Goal: Information Seeking & Learning: Learn about a topic

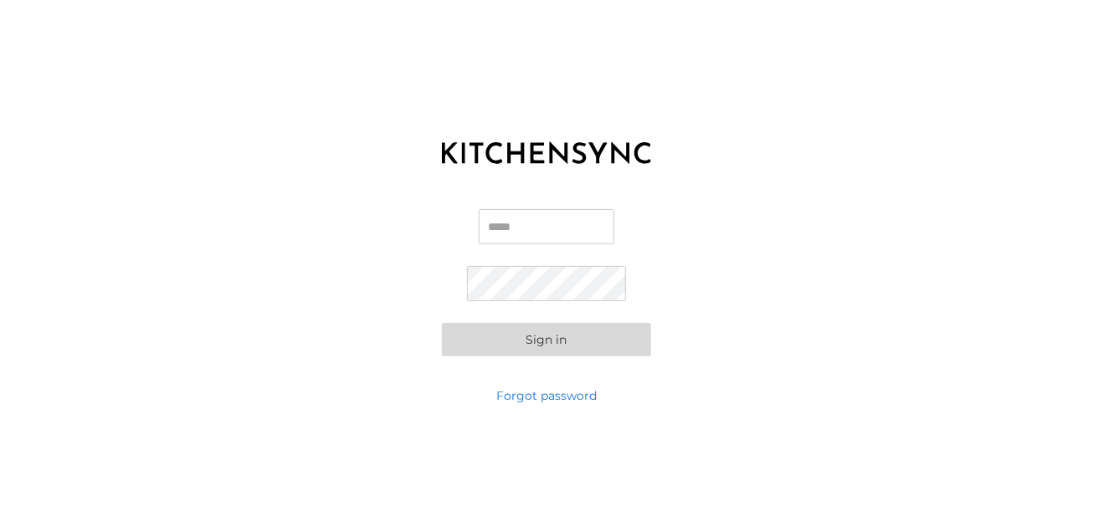
click at [569, 225] on input "Email" at bounding box center [547, 226] width 136 height 35
type input "**********"
click at [582, 347] on button "Sign in" at bounding box center [546, 339] width 209 height 33
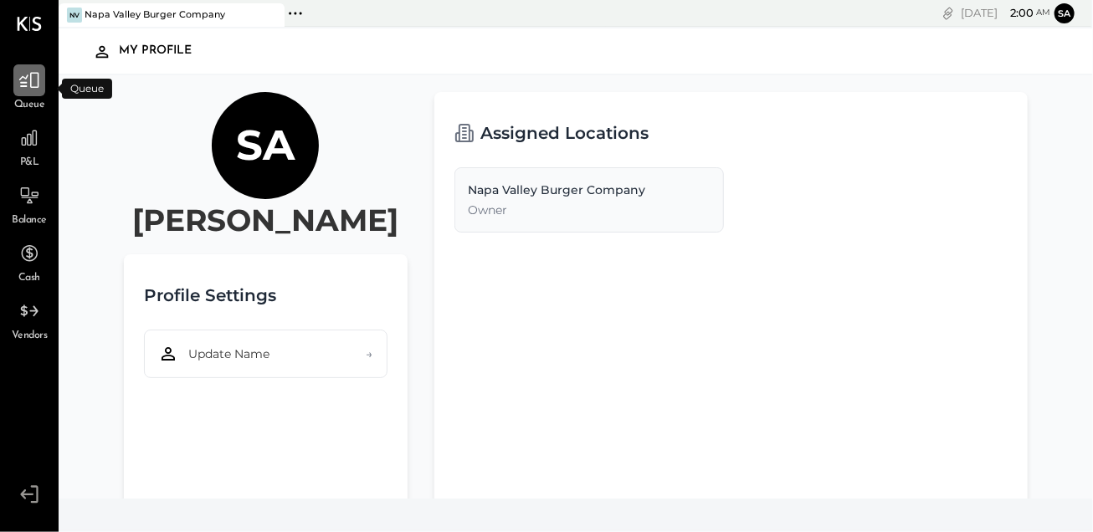
click at [37, 78] on icon at bounding box center [29, 80] width 22 height 22
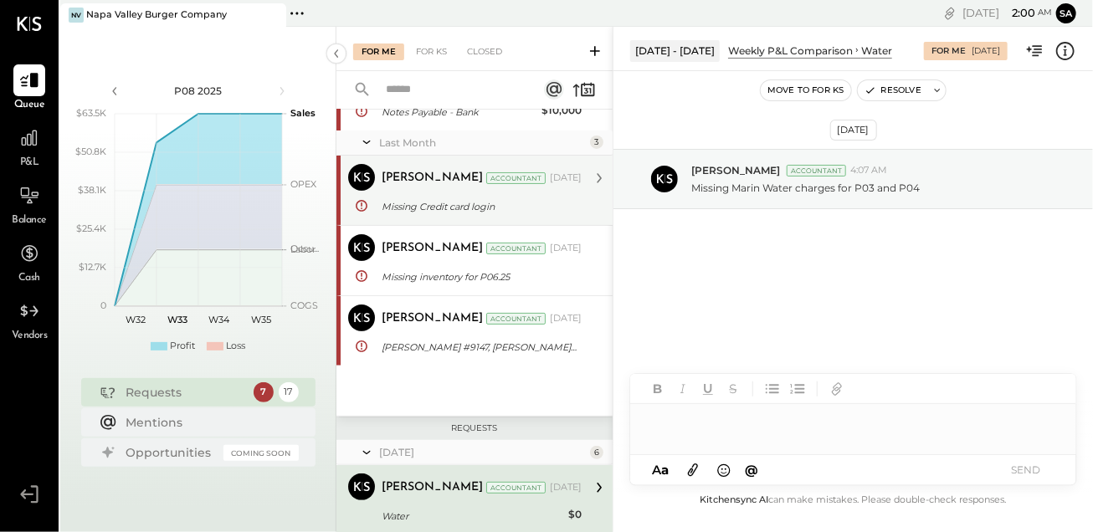
scroll to position [100, 0]
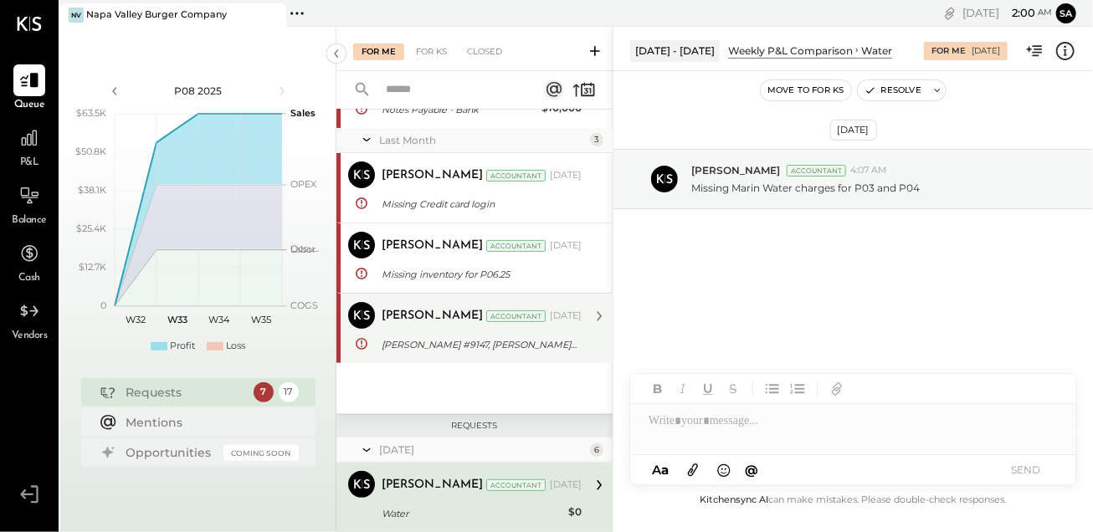
click at [479, 347] on div "[PERSON_NAME] #9147, [PERSON_NAME] #9318" at bounding box center [478, 344] width 195 height 17
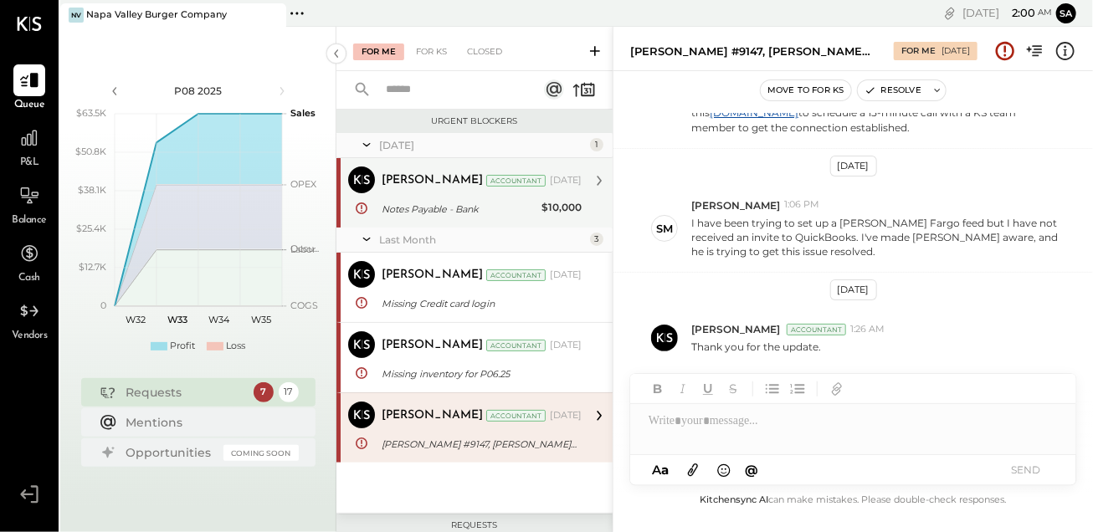
click at [487, 197] on div "[PERSON_NAME] Accountant [DATE] Notes Payable - Bank $10,000 Yes Absolutely, th…" at bounding box center [481, 192] width 200 height 53
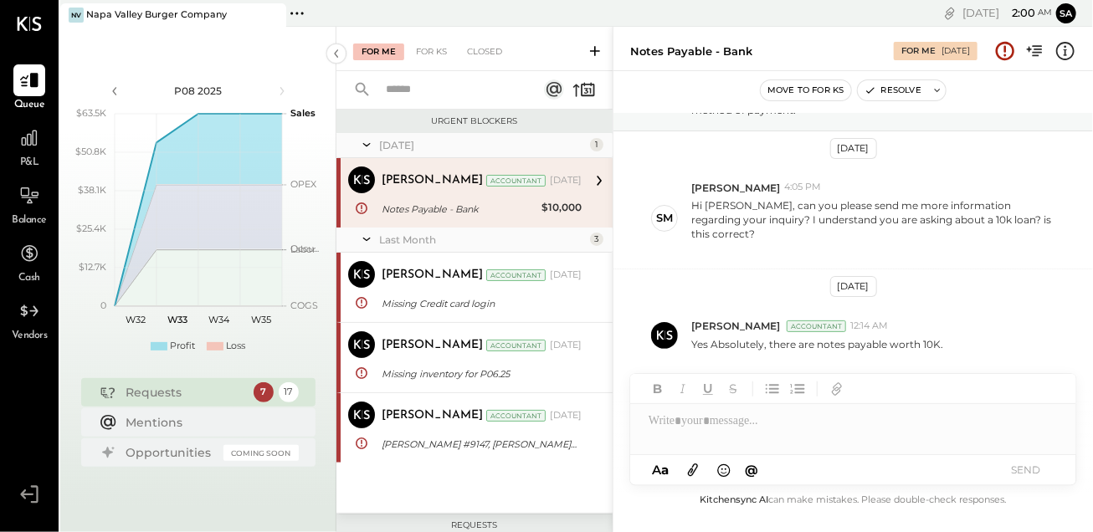
scroll to position [105, 0]
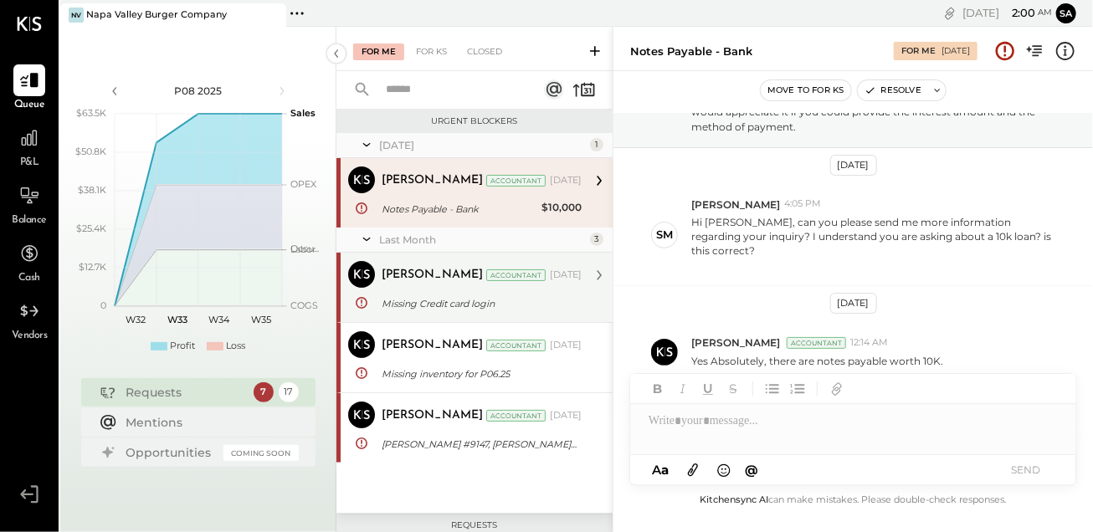
click at [492, 279] on div "Accountant" at bounding box center [515, 275] width 59 height 12
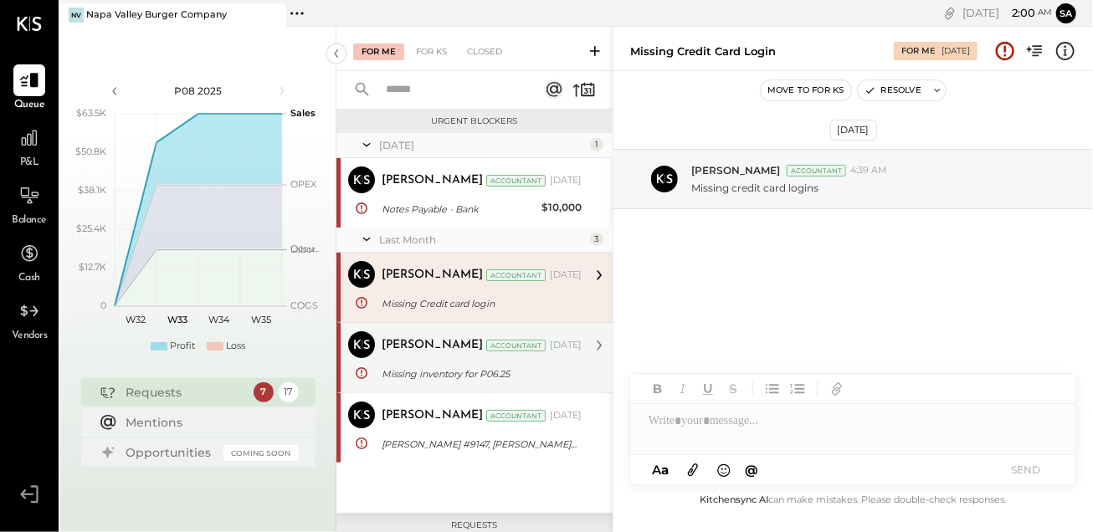
click at [495, 361] on div "[PERSON_NAME] Accountant [DATE] Missing inventory for P06.25 Missing inventory …" at bounding box center [481, 357] width 200 height 53
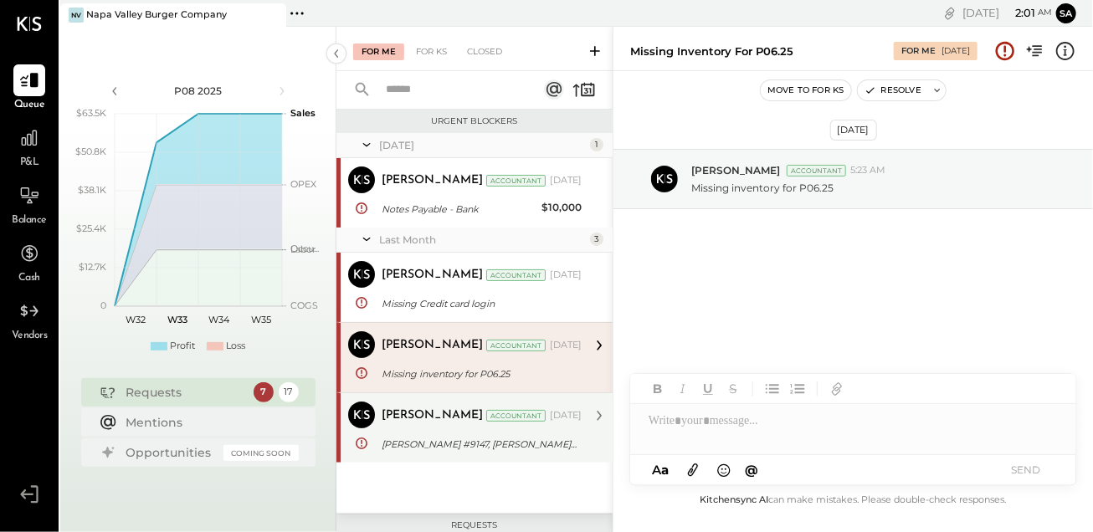
click at [503, 437] on div "[PERSON_NAME] #9147, [PERSON_NAME] #9318" at bounding box center [478, 444] width 195 height 17
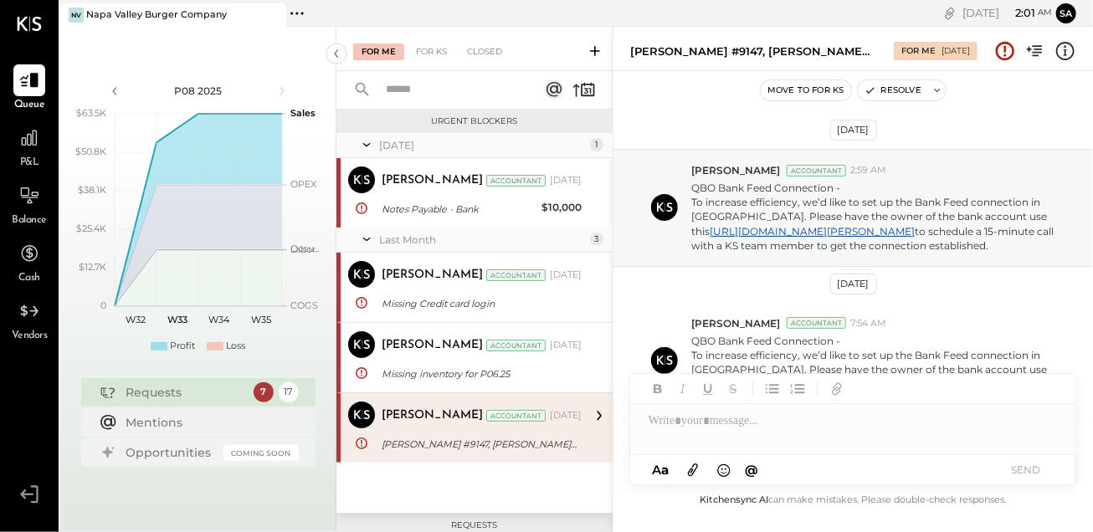
scroll to position [271, 0]
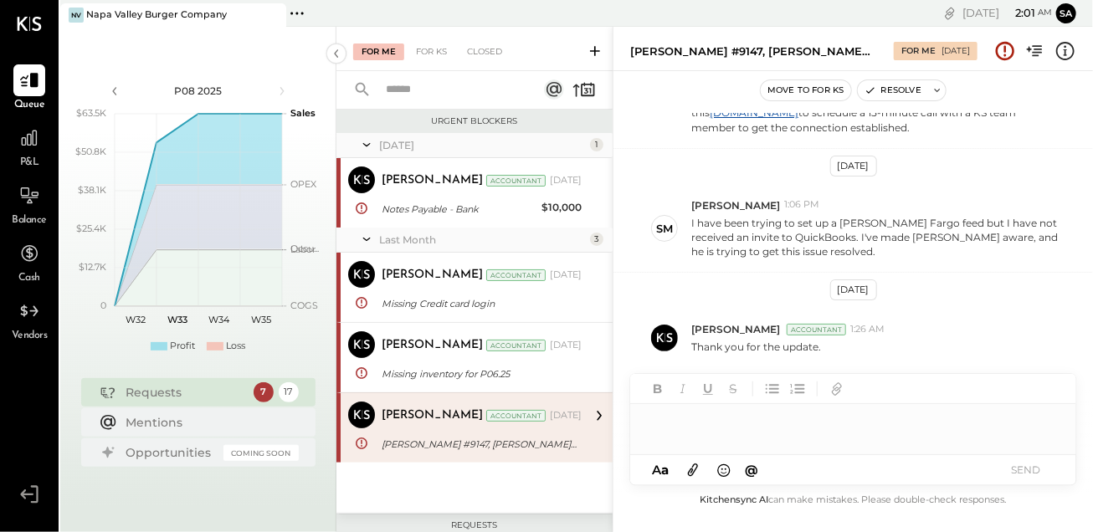
click at [709, 424] on div at bounding box center [853, 420] width 446 height 33
click at [907, 95] on button "Resolve" at bounding box center [892, 90] width 70 height 20
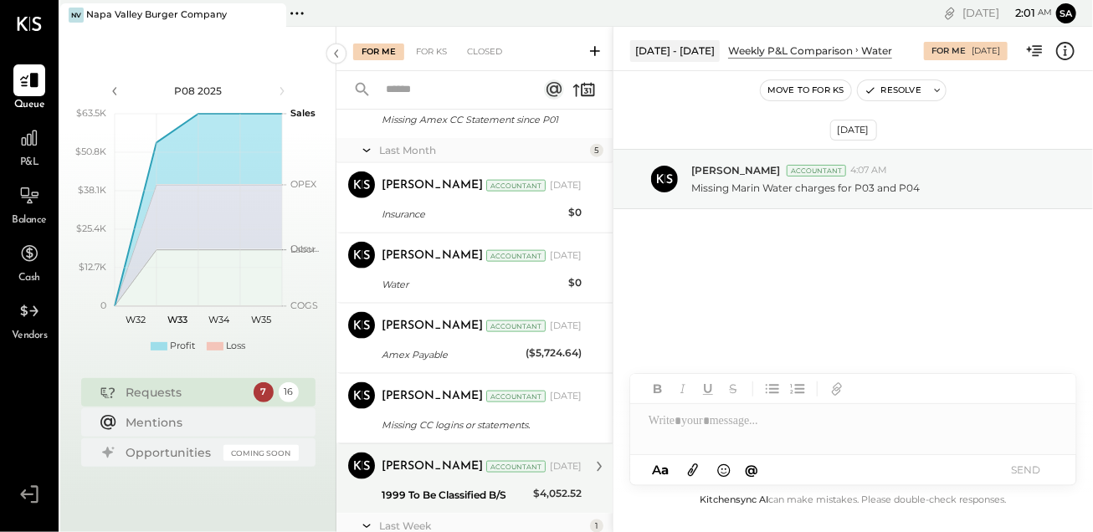
scroll to position [990, 0]
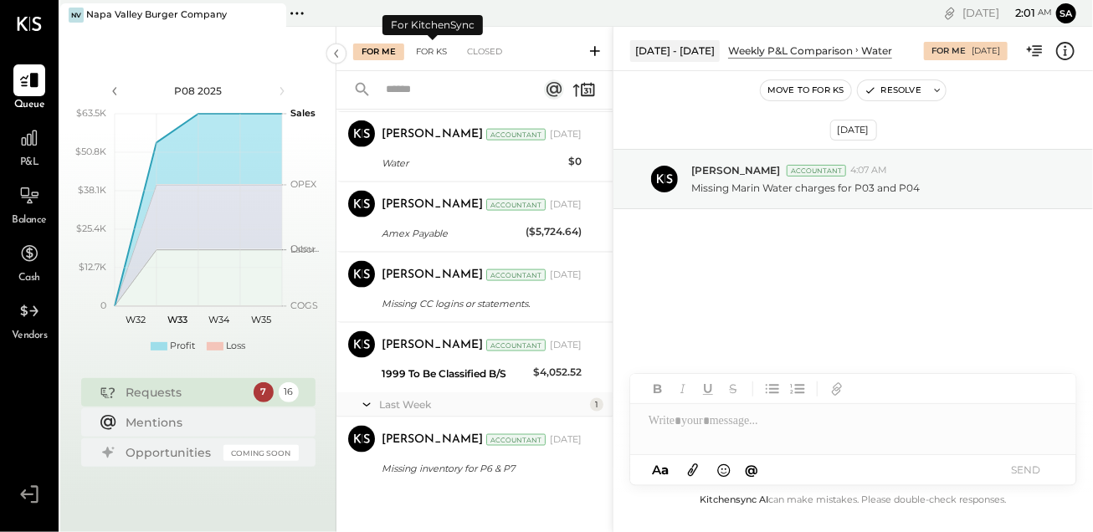
click at [422, 49] on div "For KS" at bounding box center [431, 52] width 48 height 17
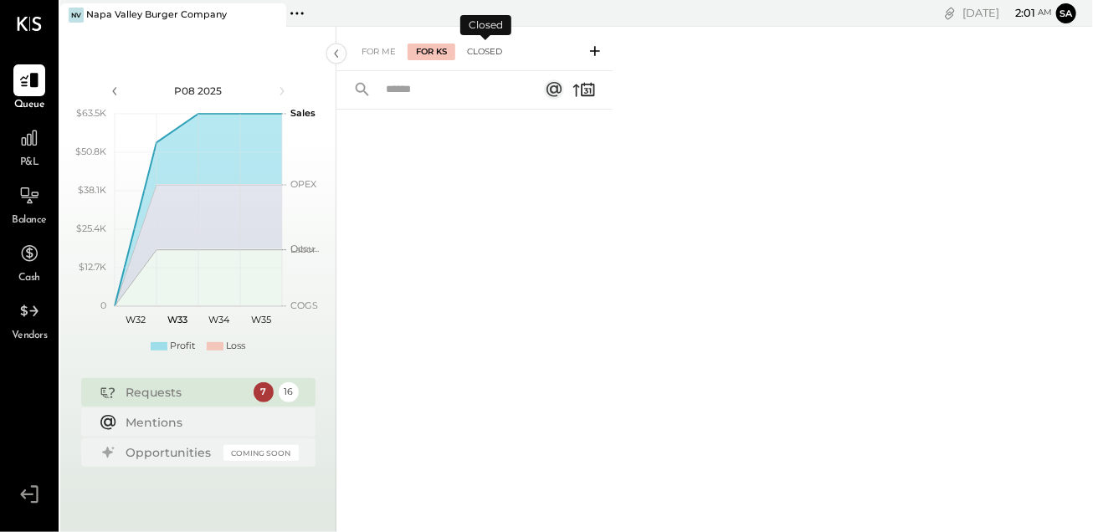
click at [485, 46] on div "Closed" at bounding box center [484, 52] width 52 height 17
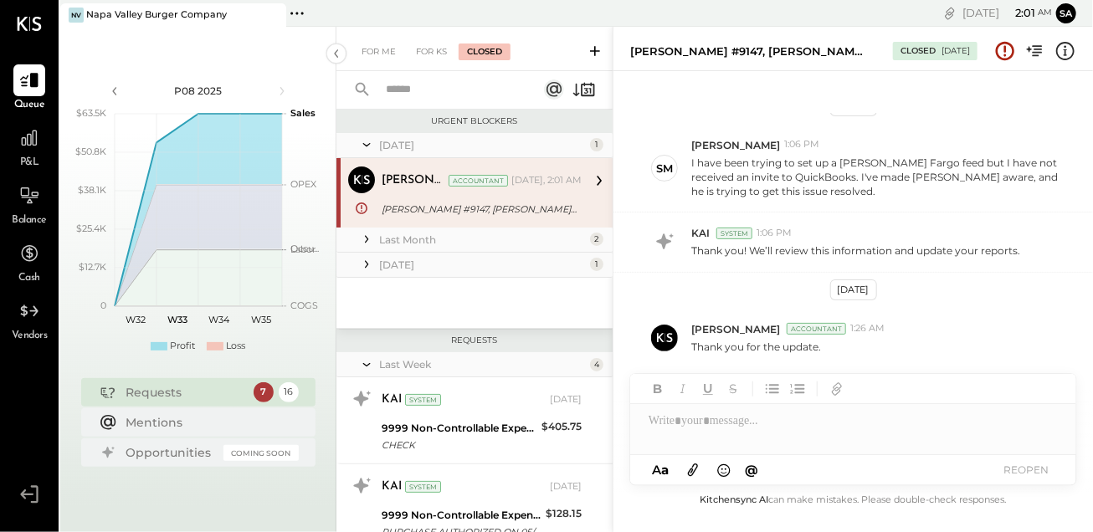
click at [459, 243] on div "Last Month" at bounding box center [482, 240] width 207 height 14
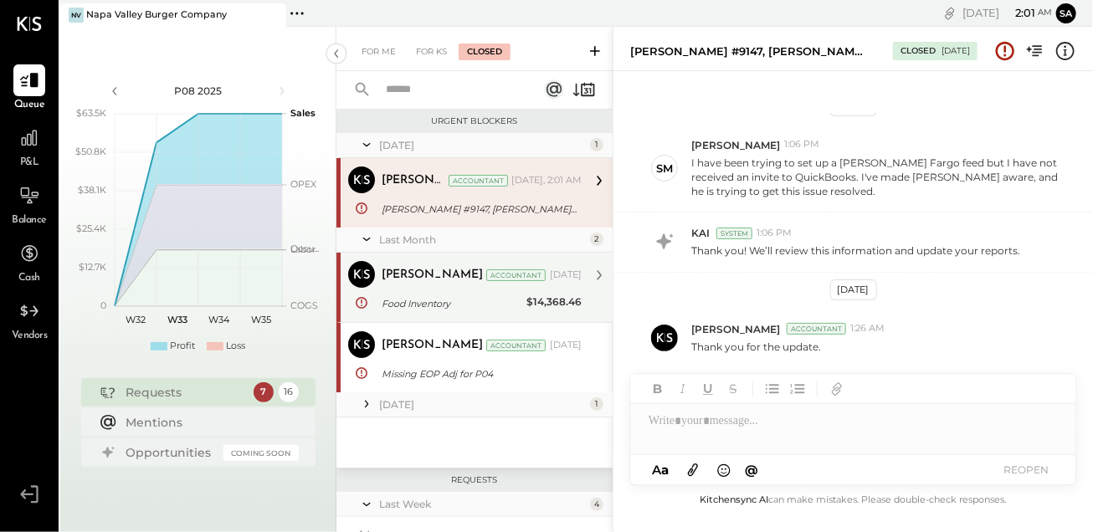
click at [453, 284] on div "[PERSON_NAME] Accountant [DATE]" at bounding box center [481, 275] width 200 height 23
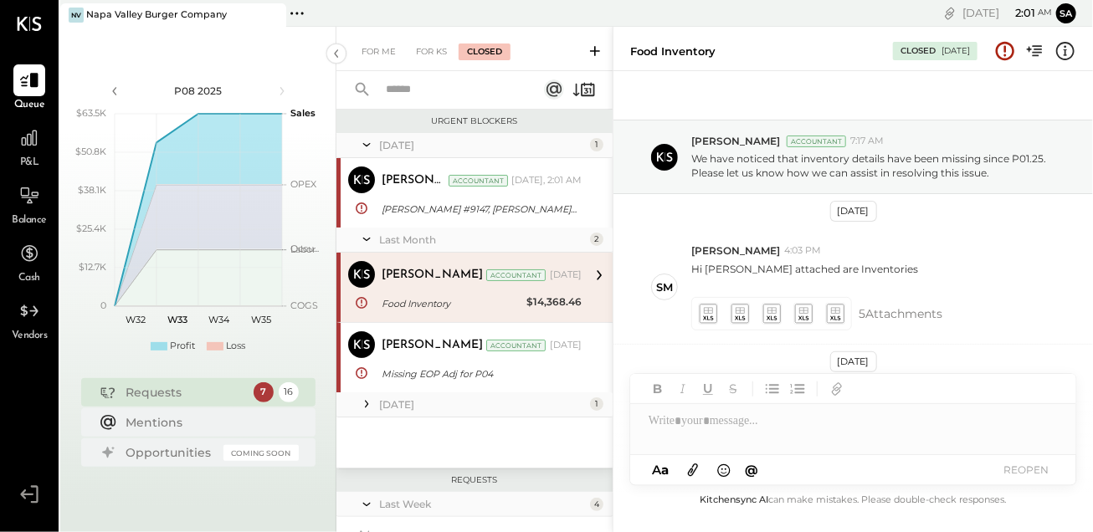
scroll to position [101, 0]
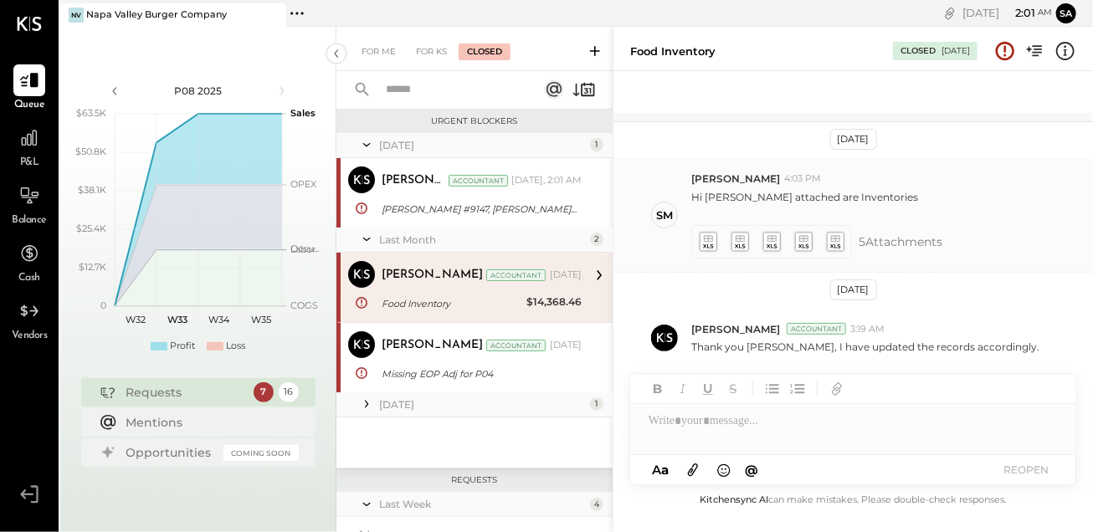
click at [916, 239] on span "5 Attachment s" at bounding box center [900, 241] width 84 height 33
click at [847, 243] on div at bounding box center [771, 241] width 161 height 33
click at [833, 243] on icon at bounding box center [835, 241] width 18 height 19
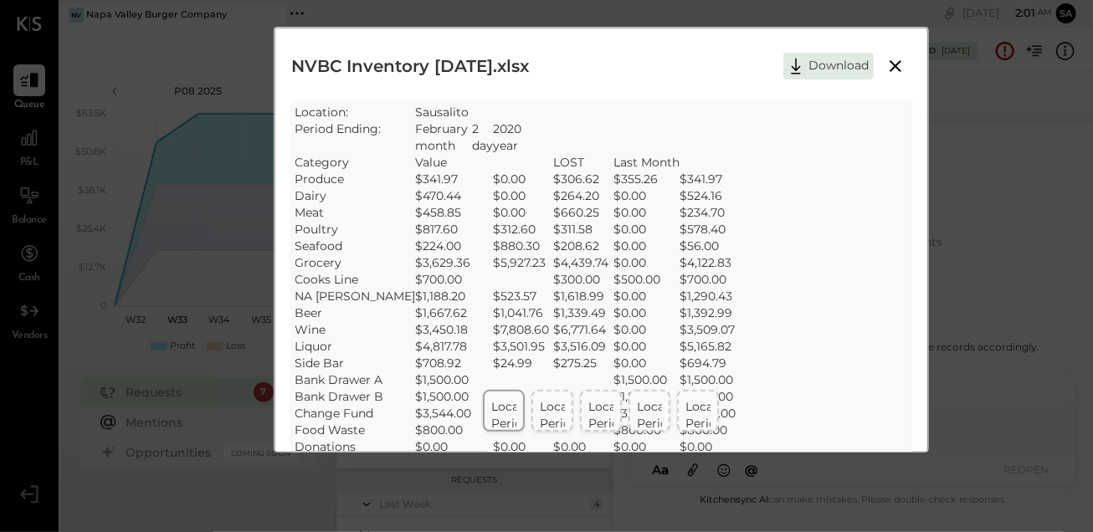
click at [882, 64] on button at bounding box center [895, 66] width 30 height 22
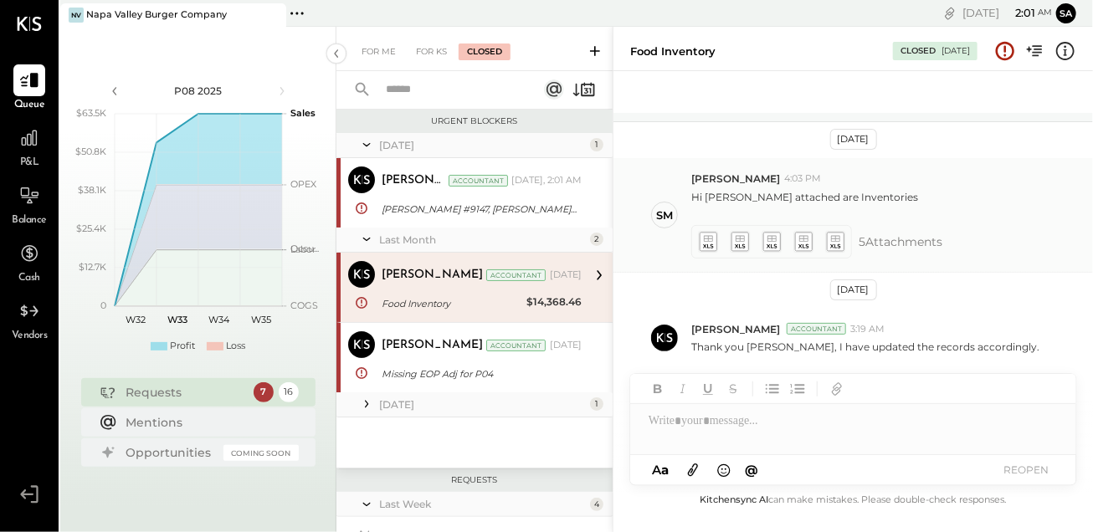
click at [806, 237] on icon at bounding box center [803, 241] width 18 height 19
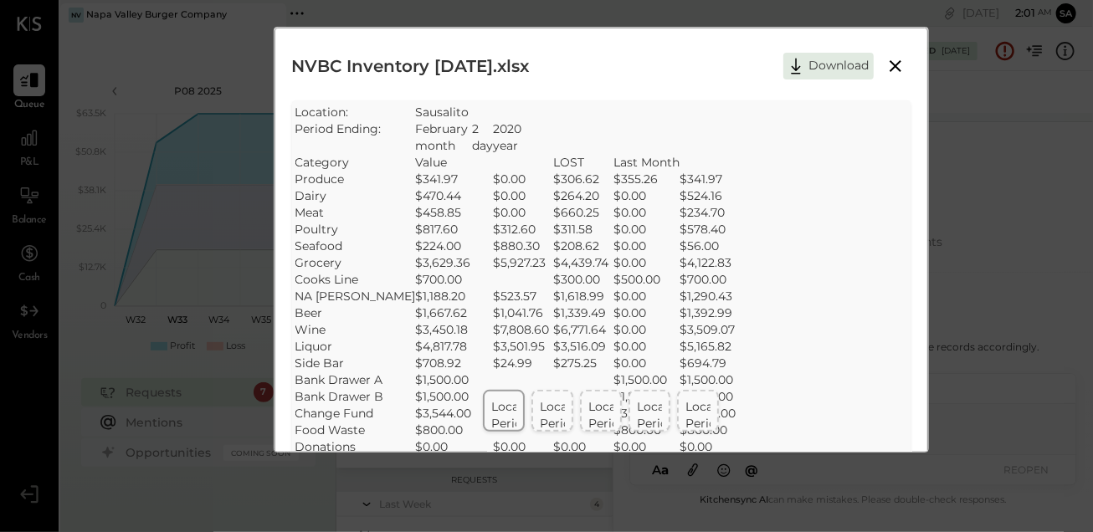
click at [901, 59] on icon at bounding box center [895, 66] width 20 height 20
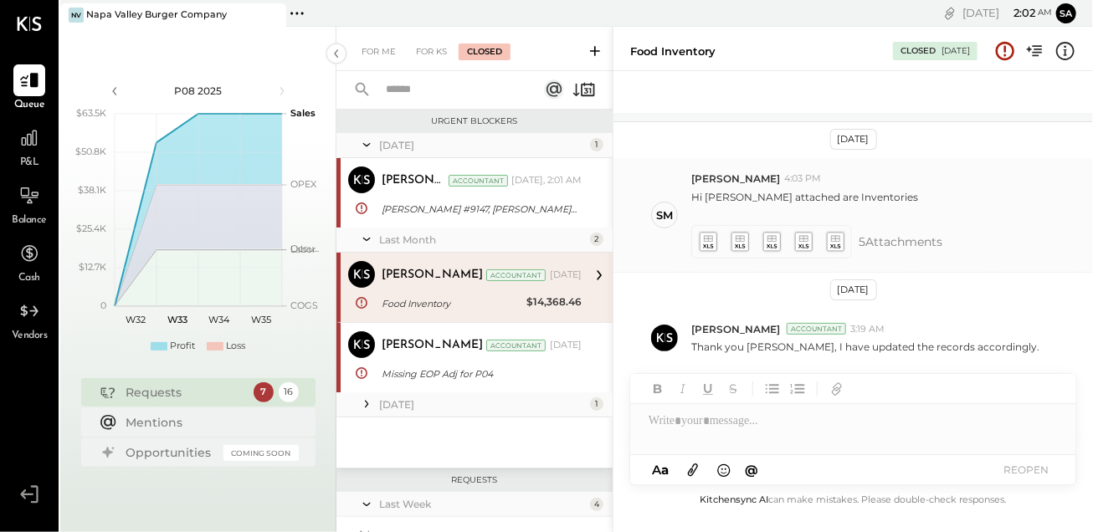
click at [711, 247] on icon at bounding box center [708, 241] width 18 height 19
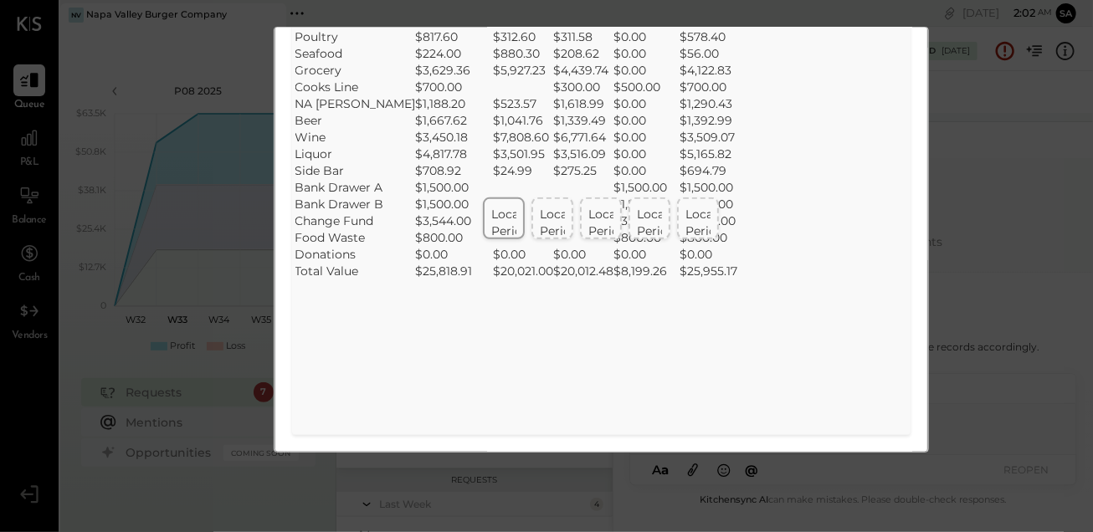
scroll to position [0, 0]
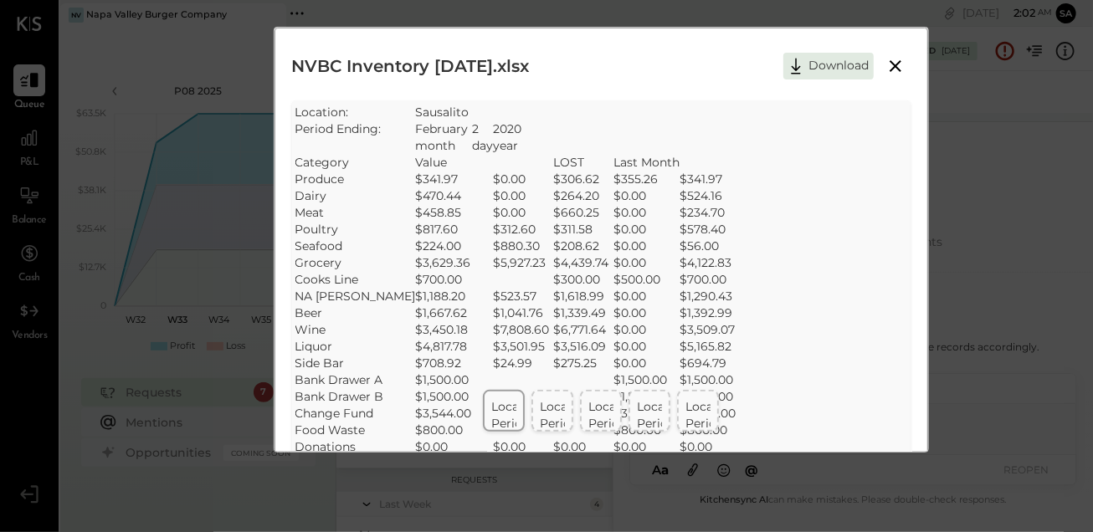
click at [887, 65] on icon at bounding box center [895, 66] width 20 height 20
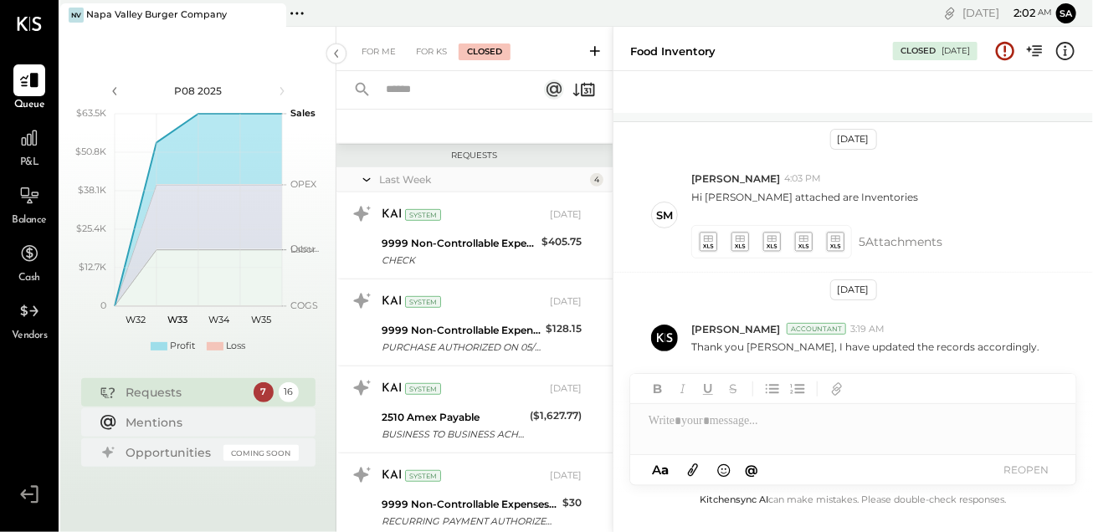
scroll to position [296, 0]
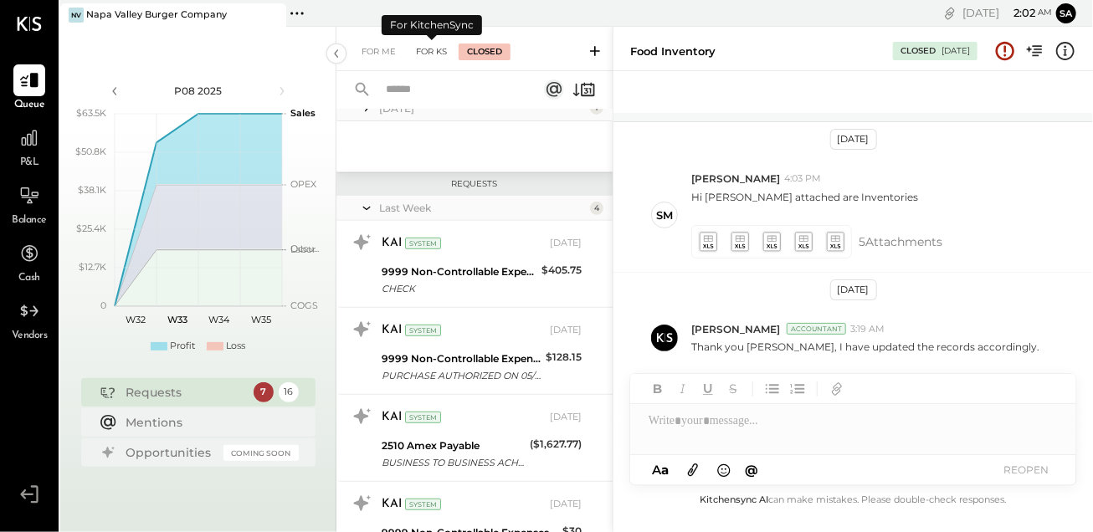
click at [431, 54] on div "For KS" at bounding box center [431, 52] width 48 height 17
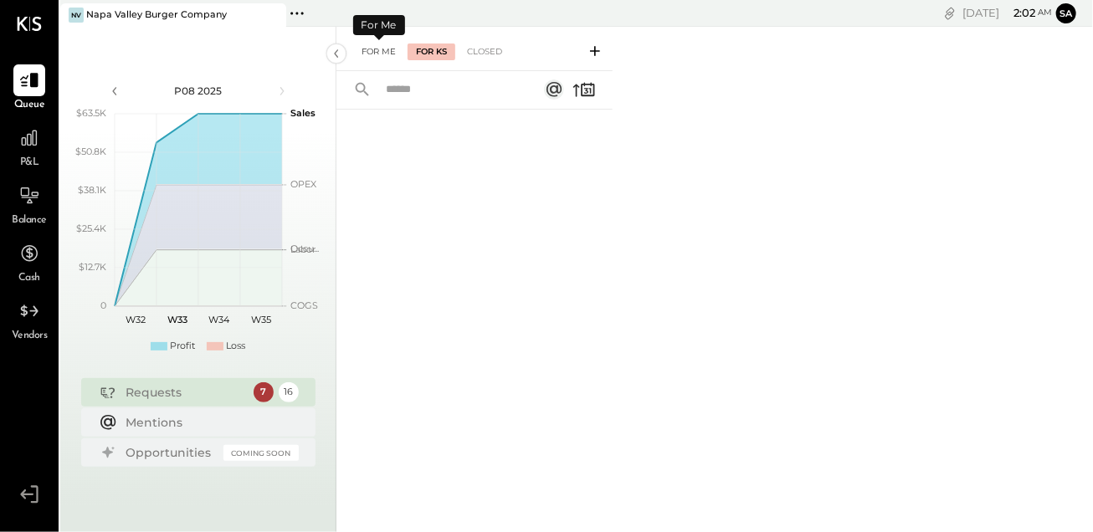
click at [380, 57] on div "For Me" at bounding box center [378, 52] width 51 height 17
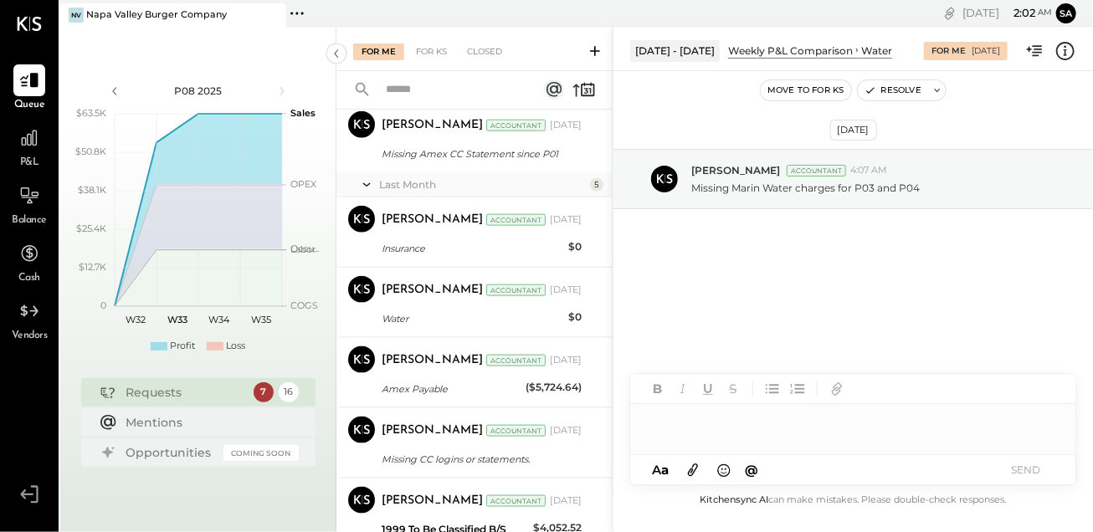
scroll to position [990, 0]
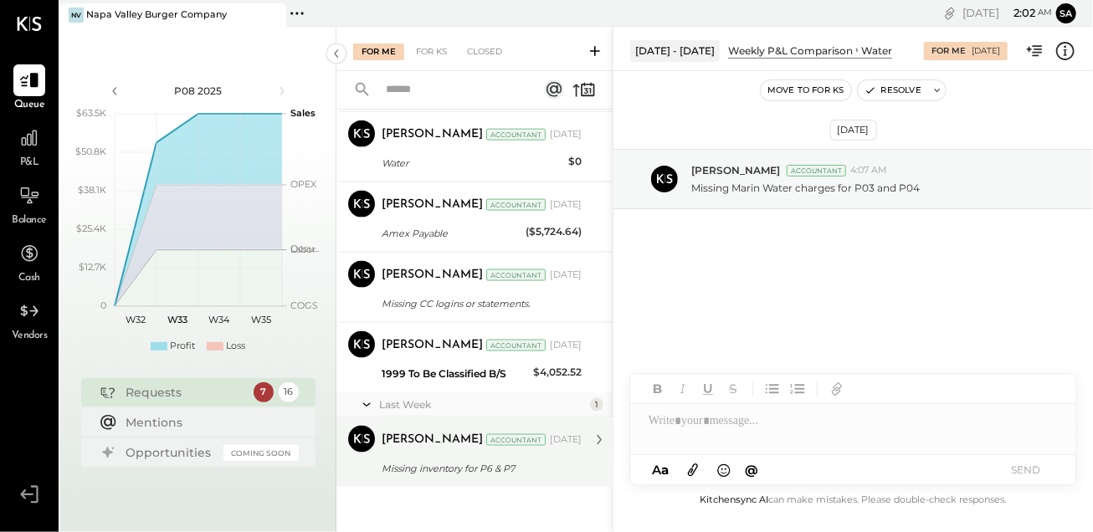
click at [453, 481] on div "[PERSON_NAME] Accountant [PERSON_NAME] Accountant [DATE] Missing inventory for …" at bounding box center [474, 451] width 276 height 69
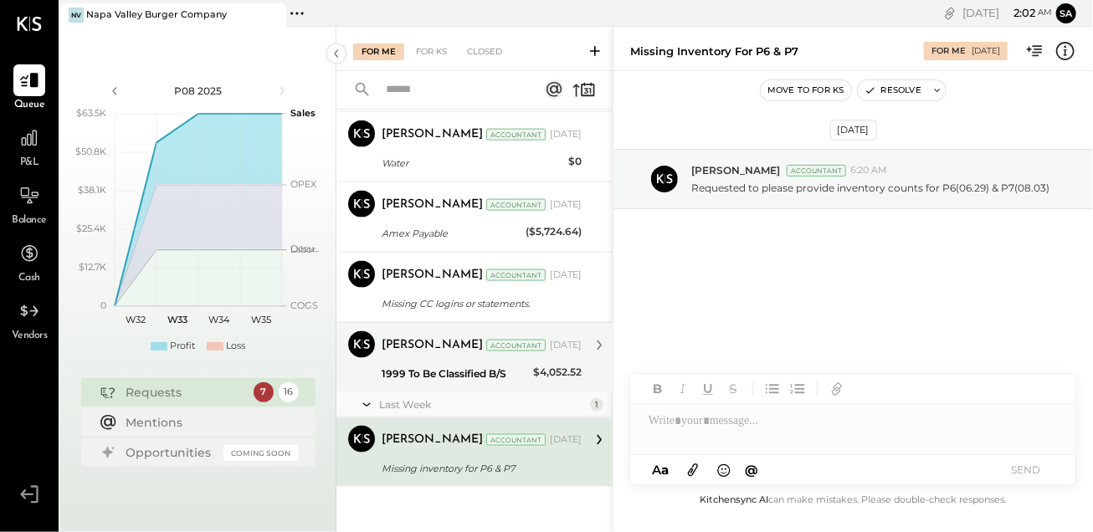
click at [458, 379] on div "1999 To Be Classified B/S" at bounding box center [454, 374] width 146 height 17
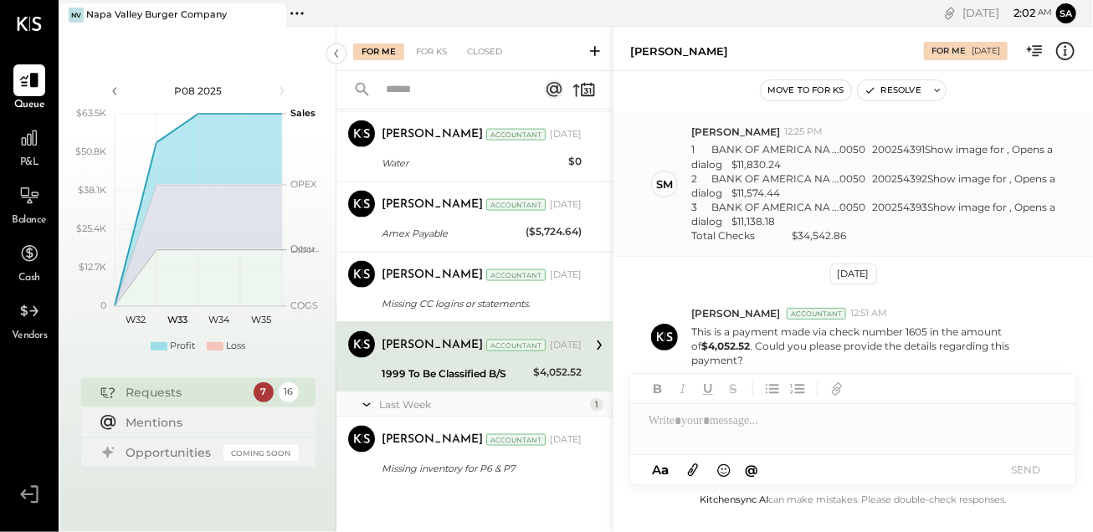
scroll to position [133, 0]
click at [813, 422] on div at bounding box center [853, 420] width 446 height 33
click at [698, 468] on icon at bounding box center [692, 469] width 18 height 19
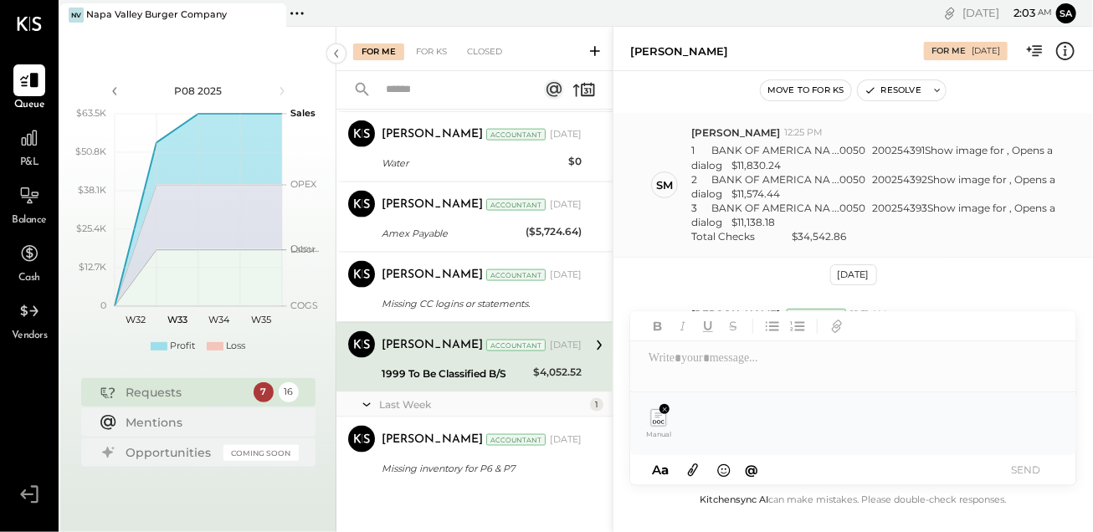
click at [1089, 203] on div "SM [PERSON_NAME] 12:25 PM 1 BANK OF AMERICA NA ...0050 200254391Show image for …" at bounding box center [852, 185] width 479 height 146
click at [957, 261] on div "[DATE] KAI System 6:38 AM Please provide a brief description to help us categor…" at bounding box center [852, 301] width 479 height 377
click at [758, 284] on div "[DATE] KAI System 6:38 AM Please provide a brief description to help us categor…" at bounding box center [852, 301] width 479 height 377
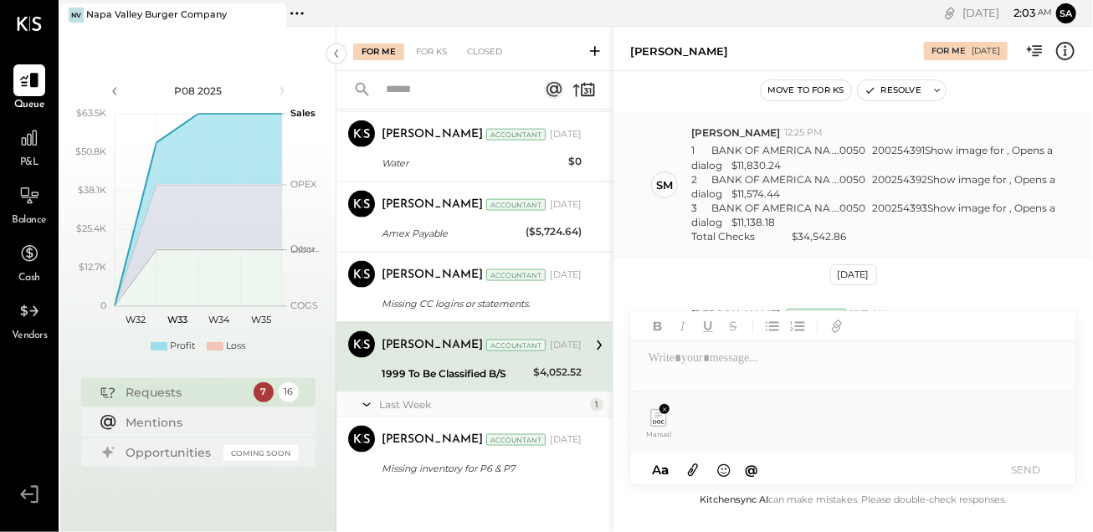
click at [698, 218] on p "1 BANK OF AMERICA NA ...0050 200254391Show image for , Opens a dialog $11,830.2…" at bounding box center [875, 193] width 369 height 100
click at [816, 95] on button "Move to for ks" at bounding box center [805, 90] width 90 height 20
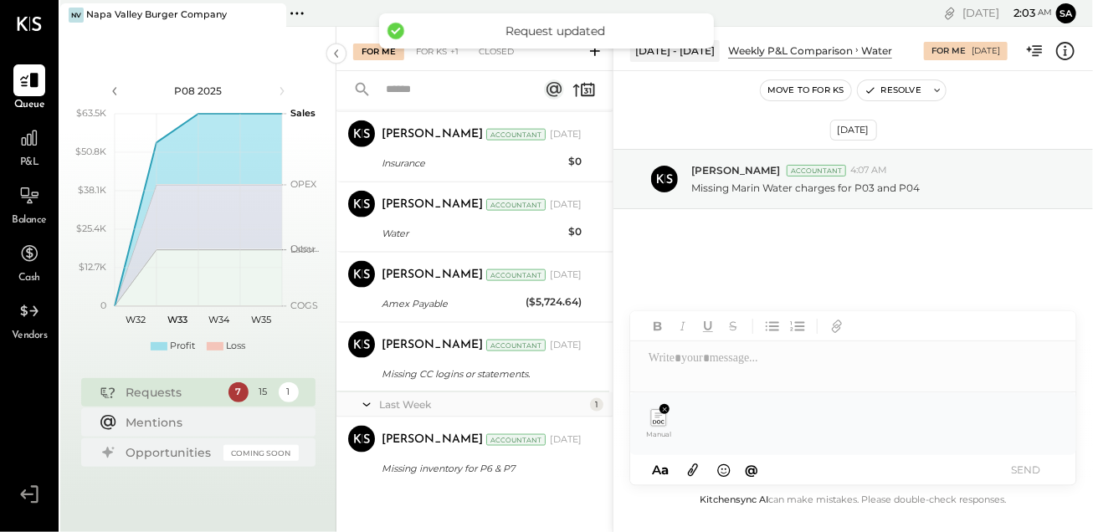
scroll to position [204, 0]
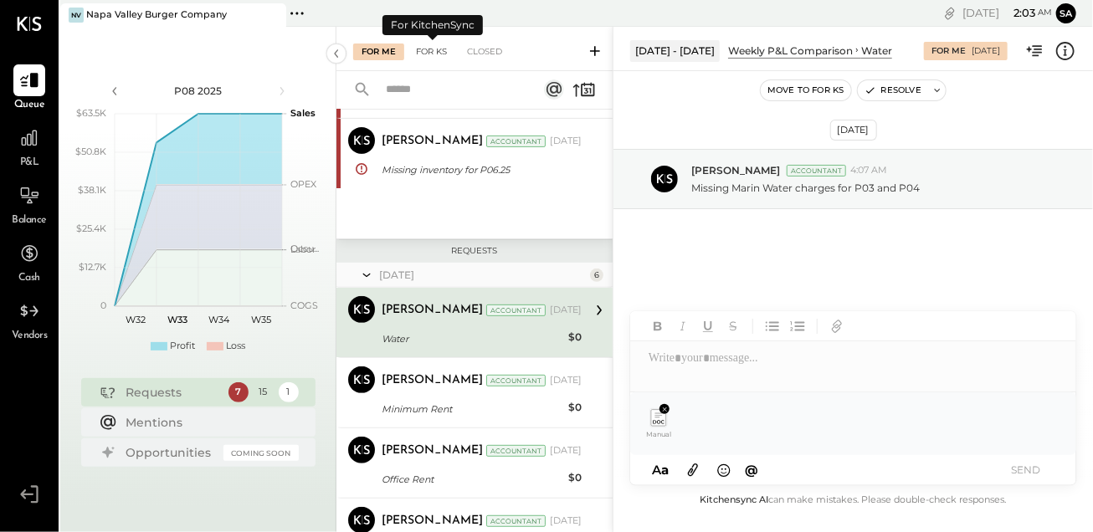
click at [442, 54] on div "For KS" at bounding box center [431, 52] width 48 height 17
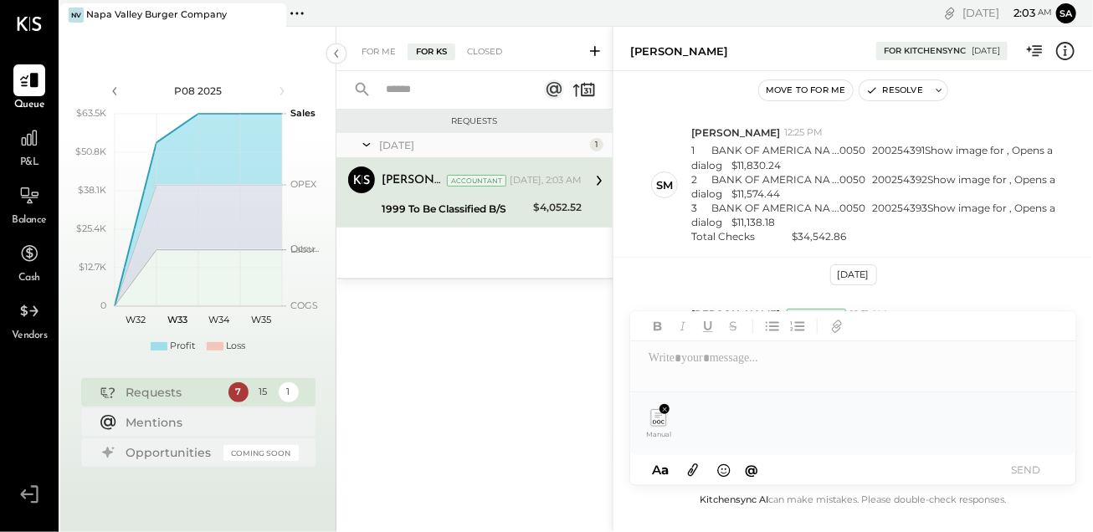
scroll to position [132, 0]
drag, startPoint x: 753, startPoint y: 402, endPoint x: 750, endPoint y: 361, distance: 40.3
click at [750, 361] on div "AM [PERSON_NAME] J jmcmanus DS [PERSON_NAME] SM [PERSON_NAME] BK [PERSON_NAME] …" at bounding box center [853, 398] width 446 height 174
click at [750, 361] on div at bounding box center [853, 357] width 446 height 33
click at [1024, 475] on button "SEND" at bounding box center [1025, 469] width 67 height 23
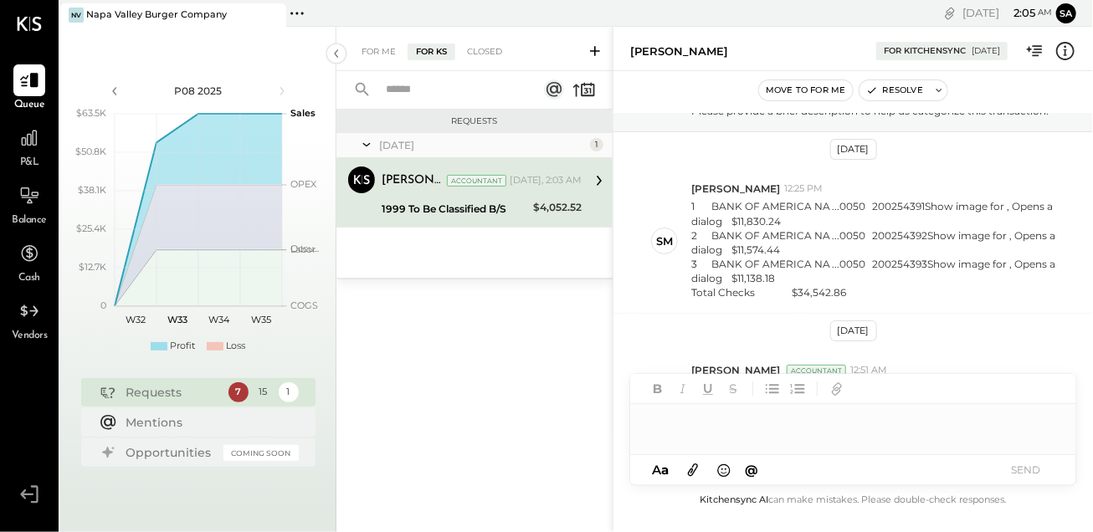
scroll to position [133, 0]
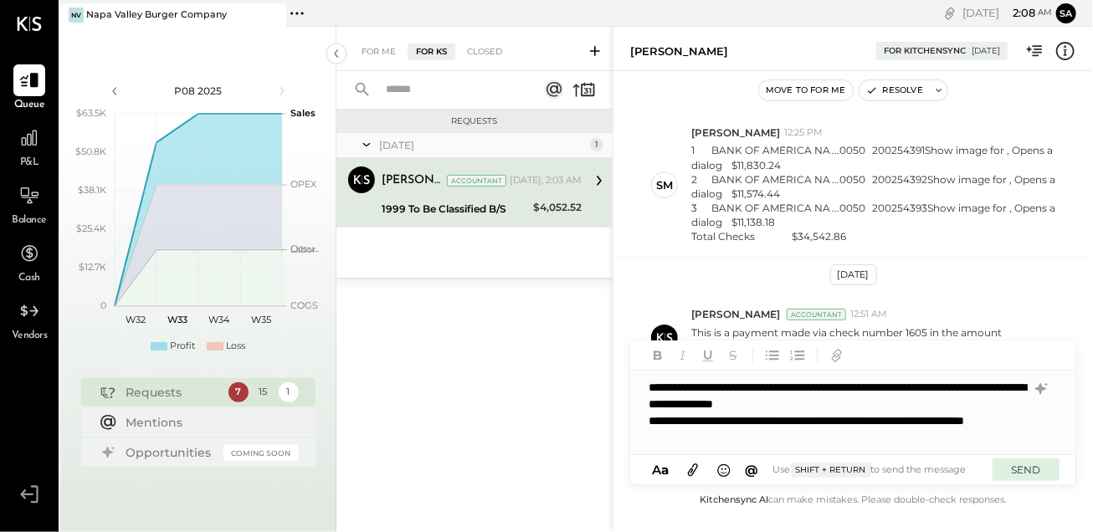
click at [1024, 474] on button "SEND" at bounding box center [1025, 469] width 67 height 23
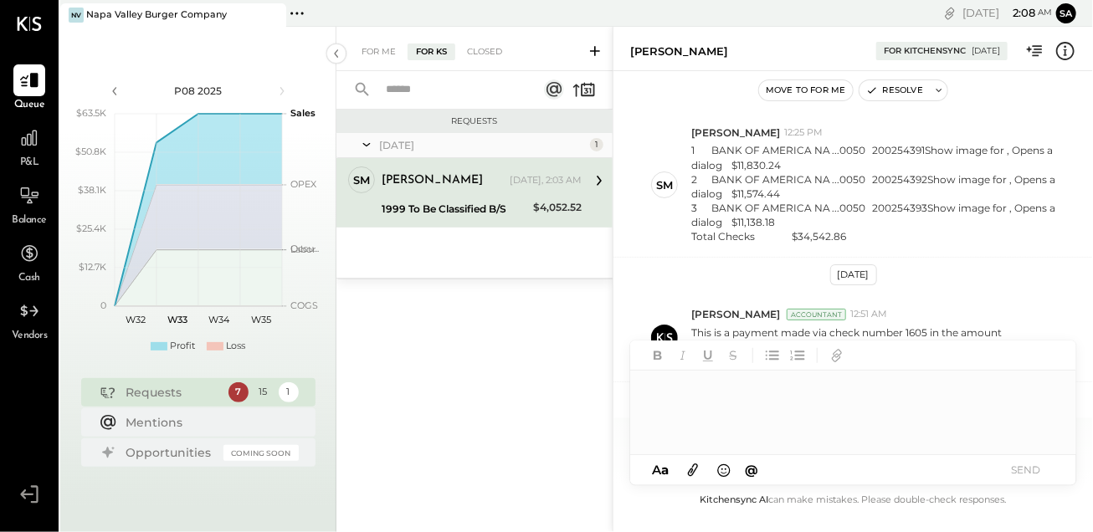
scroll to position [281, 0]
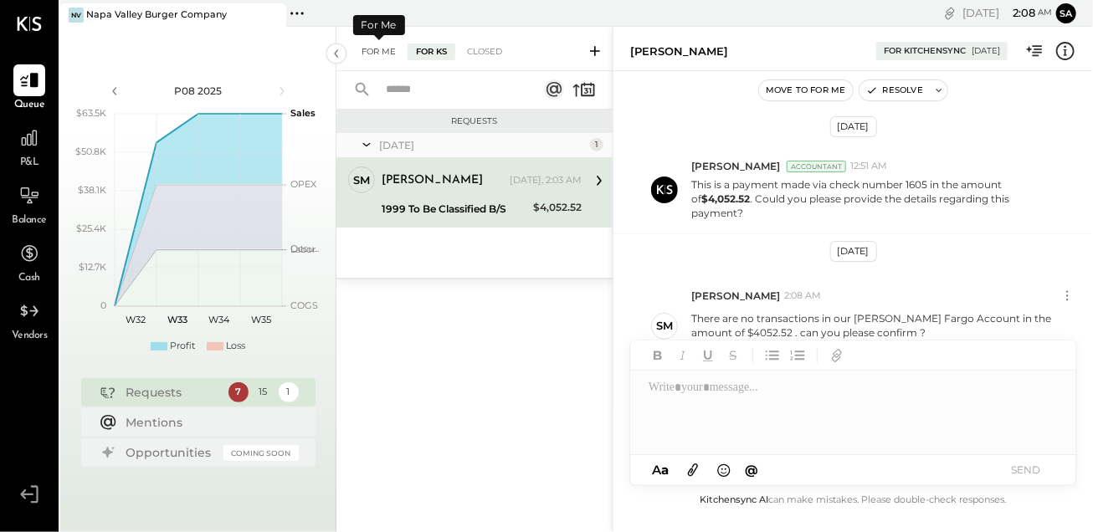
click at [386, 53] on div "For Me" at bounding box center [378, 52] width 51 height 17
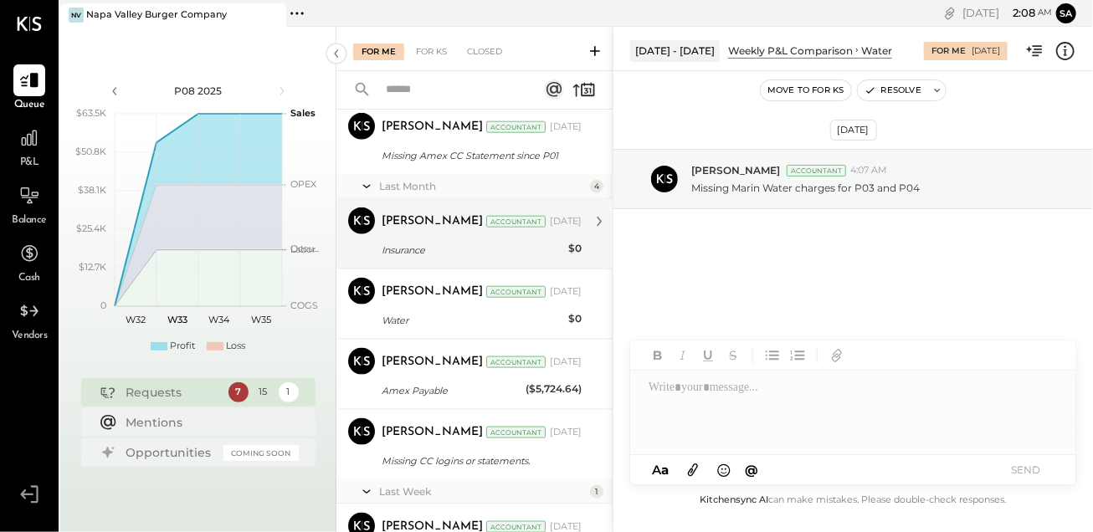
scroll to position [833, 0]
click at [479, 245] on div "Insurance" at bounding box center [472, 250] width 182 height 17
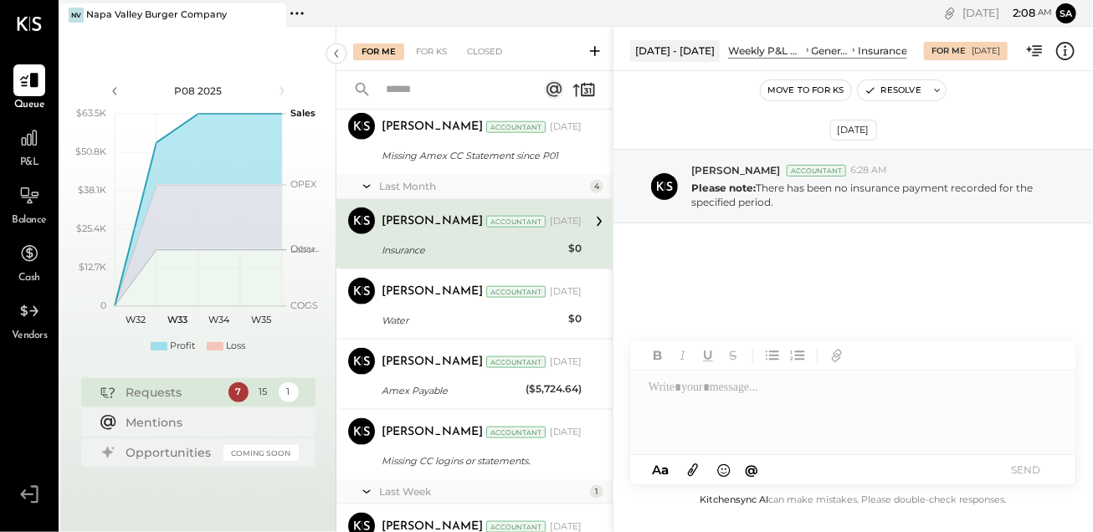
scroll to position [920, 0]
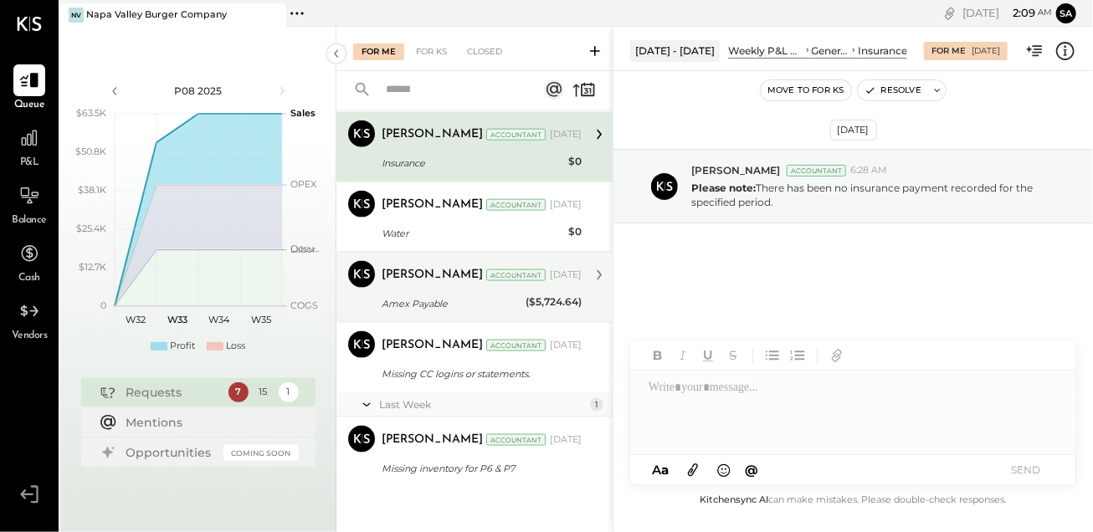
click at [482, 295] on div "Amex Payable" at bounding box center [450, 303] width 139 height 17
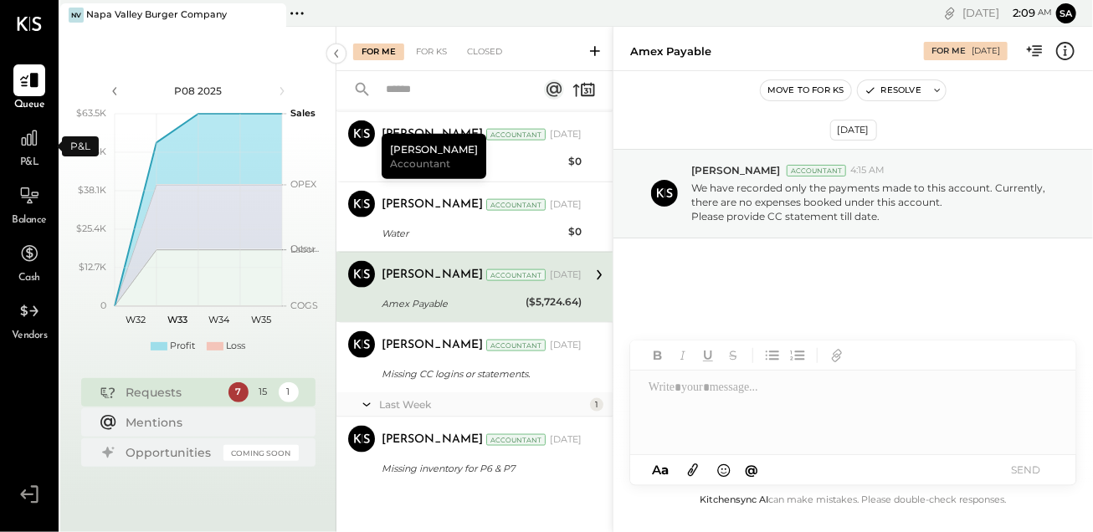
click at [26, 156] on span "P&L" at bounding box center [29, 163] width 19 height 15
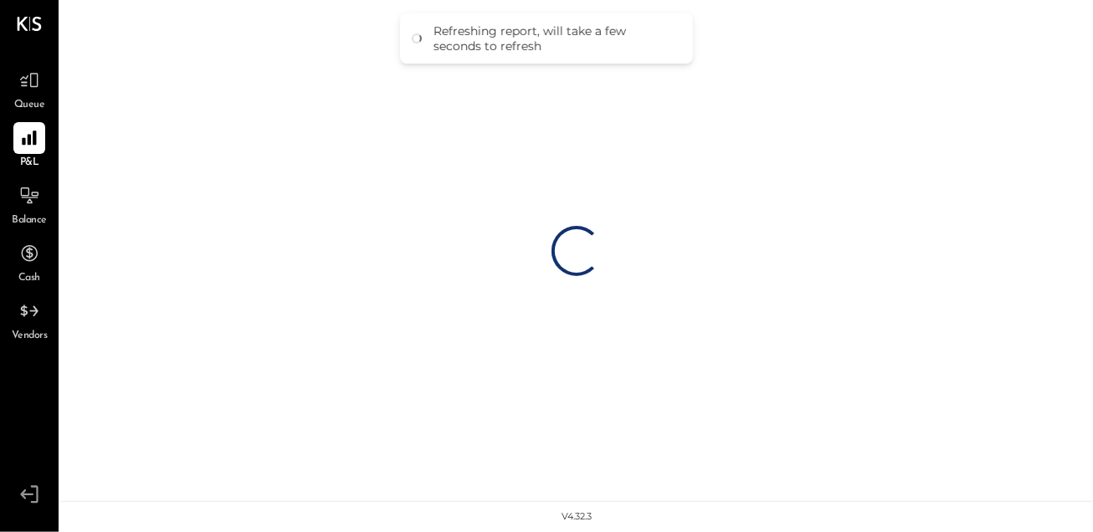
drag, startPoint x: 612, startPoint y: 117, endPoint x: 589, endPoint y: 115, distance: 22.7
click at [589, 115] on div "Loading…" at bounding box center [576, 250] width 1032 height 501
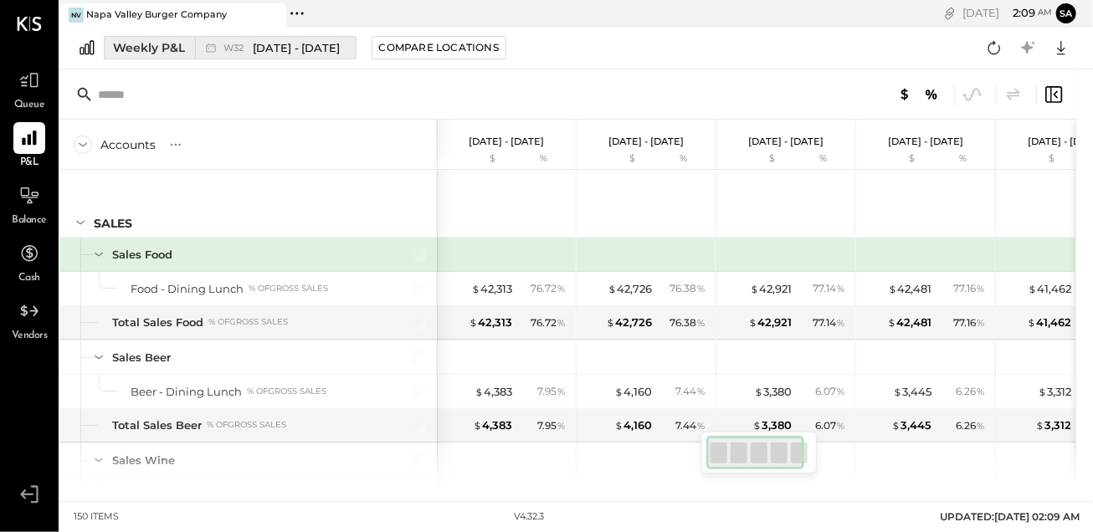
click at [337, 50] on span "[DATE] - [DATE]" at bounding box center [297, 48] width 88 height 16
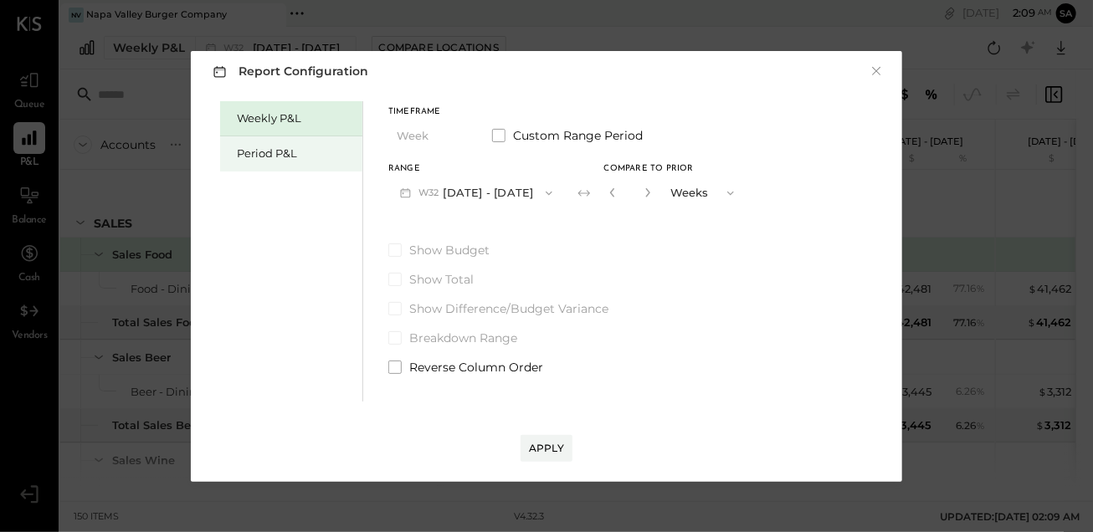
click at [302, 163] on div "Period P&L" at bounding box center [291, 153] width 142 height 35
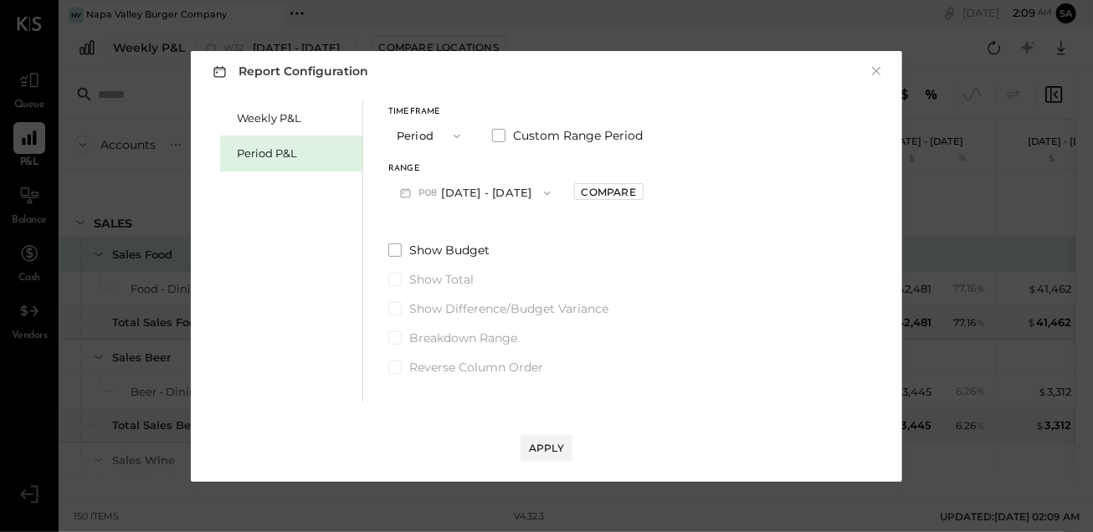
click at [462, 135] on icon "button" at bounding box center [456, 136] width 13 height 13
click at [519, 171] on div "Range" at bounding box center [475, 169] width 174 height 8
click at [524, 187] on button "P08 [DATE] - [DATE]" at bounding box center [475, 192] width 174 height 31
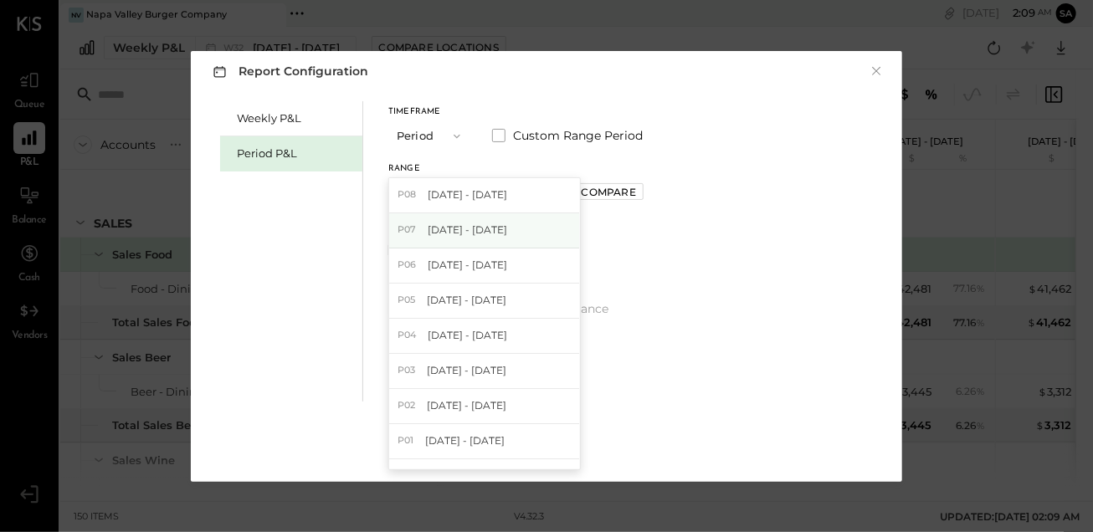
click at [479, 230] on span "[DATE] - [DATE]" at bounding box center [466, 230] width 79 height 14
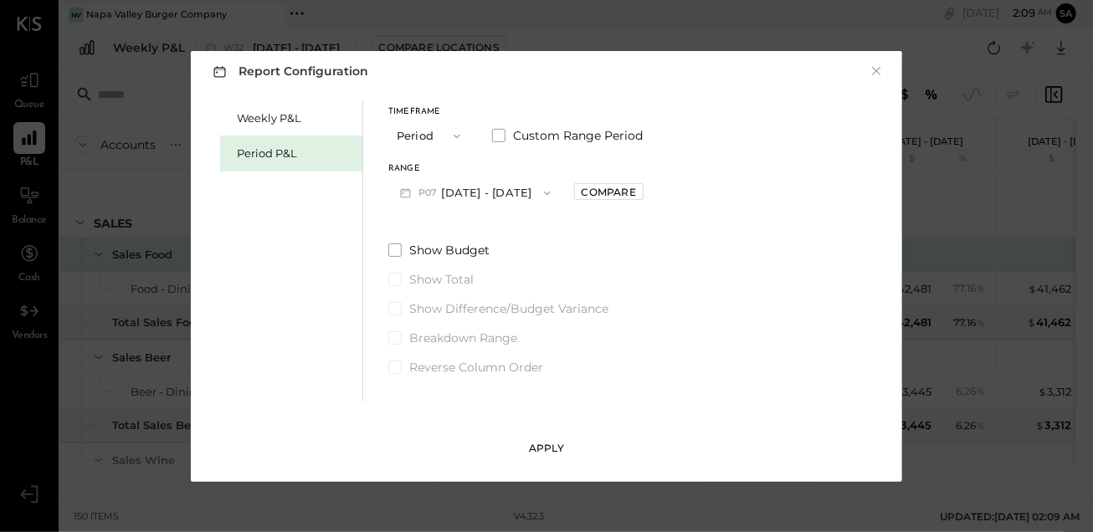
click at [544, 449] on div "Apply" at bounding box center [546, 448] width 35 height 14
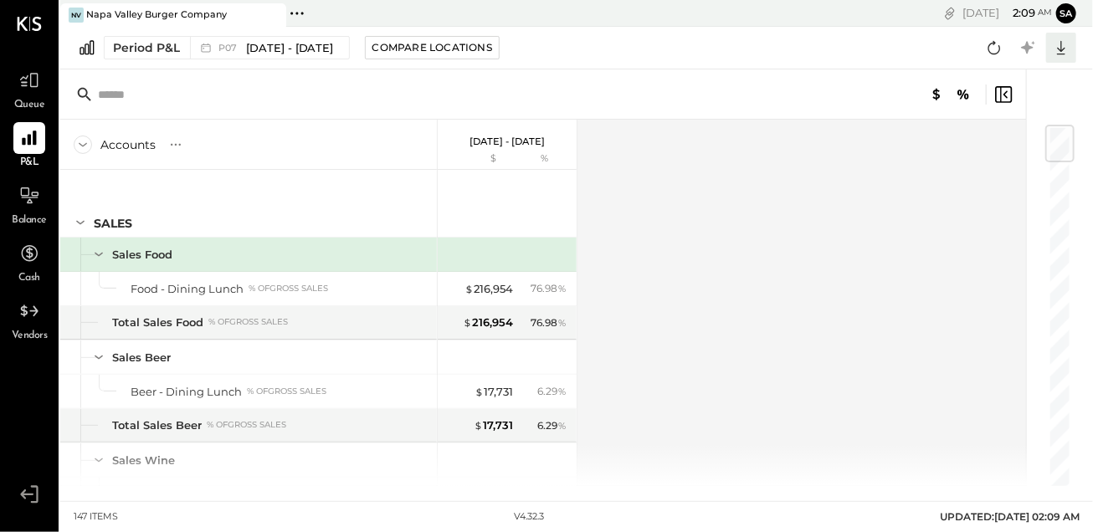
click at [1065, 38] on icon at bounding box center [1061, 48] width 22 height 22
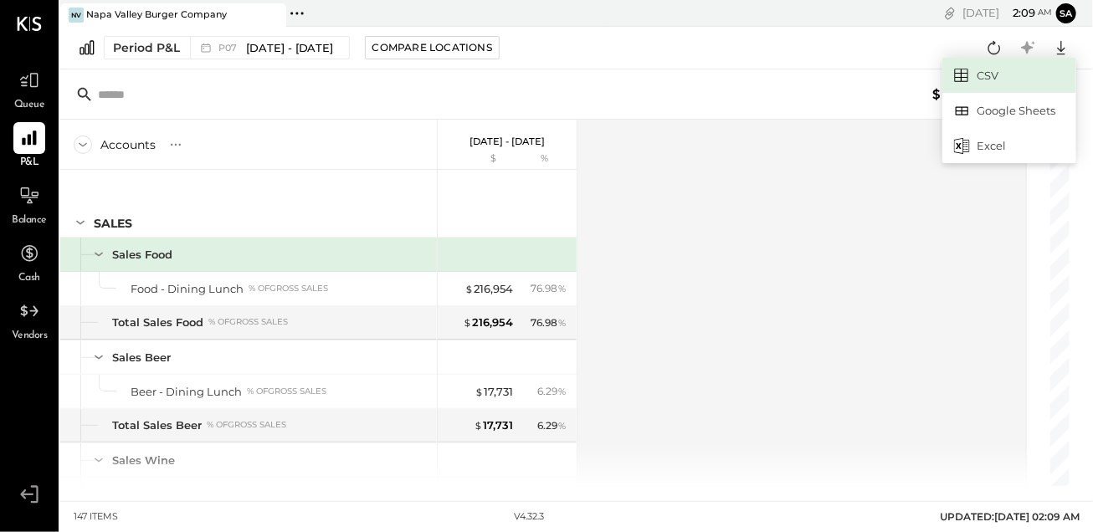
click at [991, 81] on link "CSV" at bounding box center [1009, 75] width 134 height 35
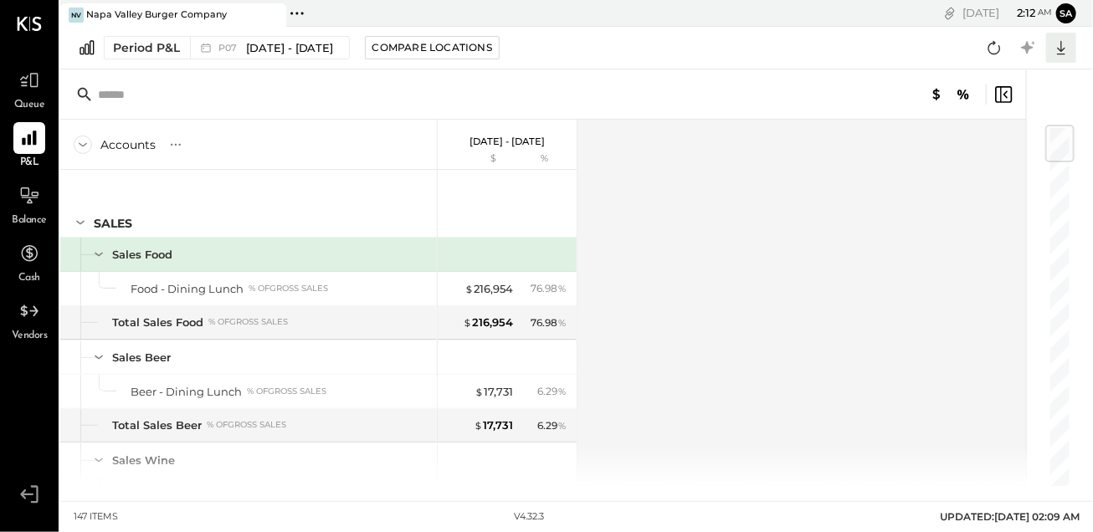
click at [1053, 48] on icon at bounding box center [1061, 48] width 22 height 22
click at [805, 255] on div "Accounts S % GL [DATE] - [DATE] $ % SALES Sales Food Food - Dining Lunch % of G…" at bounding box center [544, 303] width 968 height 366
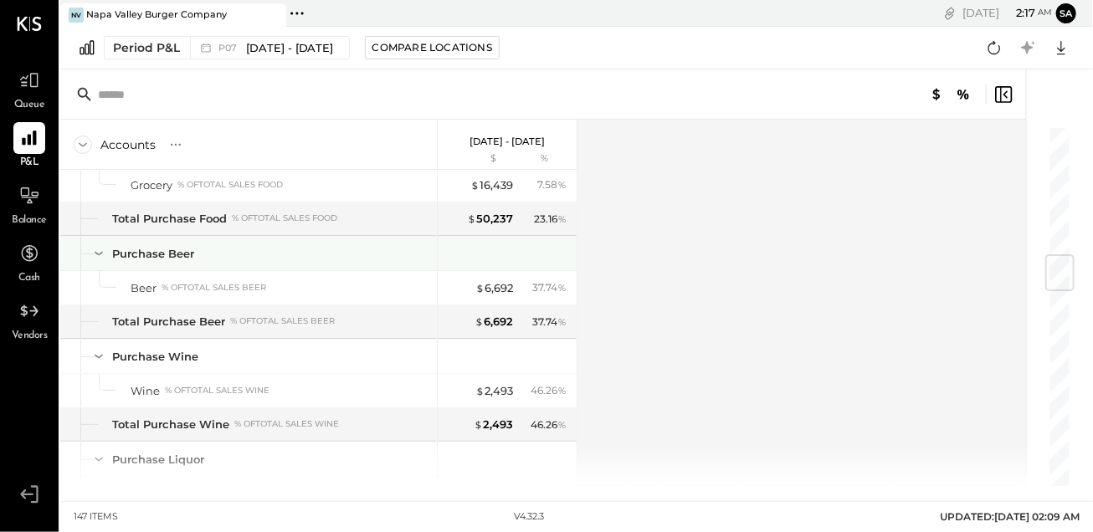
scroll to position [1098, 0]
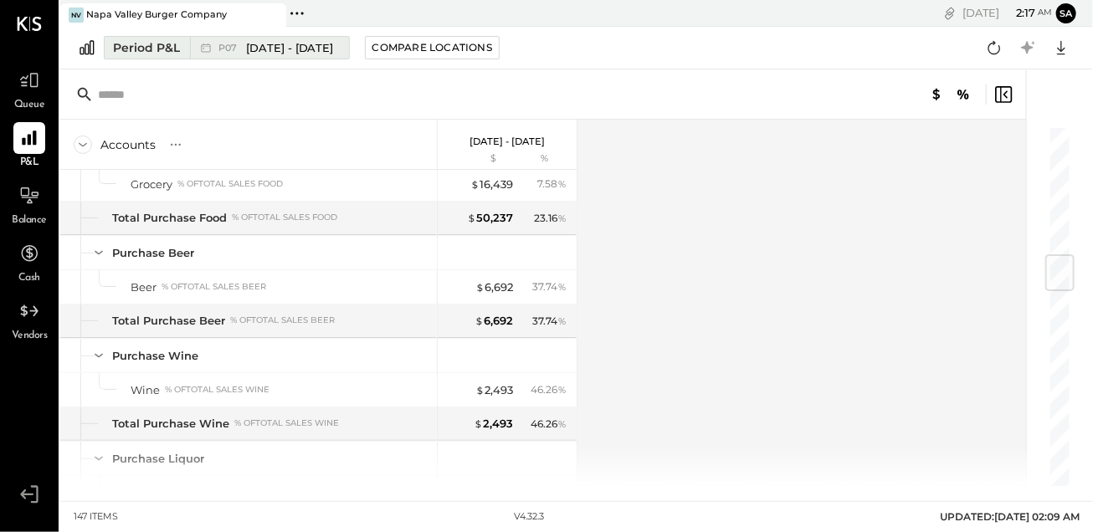
click at [250, 52] on div "Period P&L P07 [DATE] - [DATE] Compare Locations CSV Google Sheets Excel" at bounding box center [576, 48] width 1032 height 43
click at [250, 52] on span "[DATE] - [DATE]" at bounding box center [290, 48] width 88 height 16
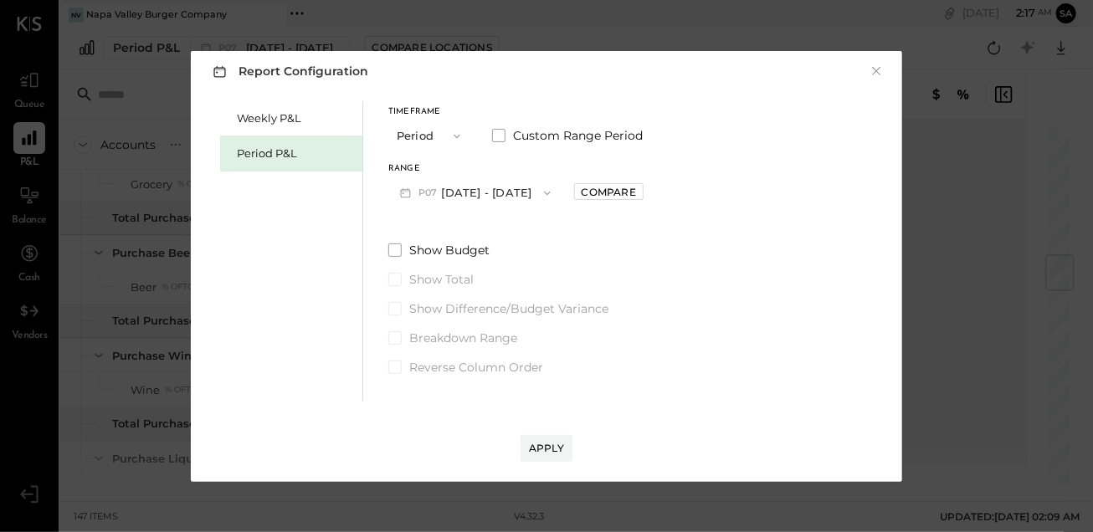
click at [554, 192] on span "button" at bounding box center [543, 193] width 22 height 13
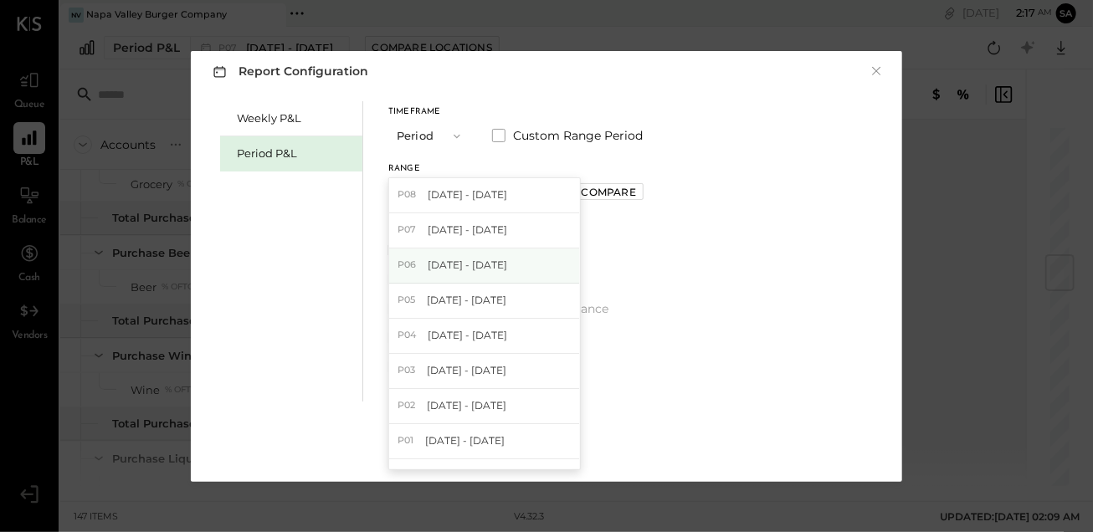
click at [506, 257] on div "P06 [DATE] - [DATE]" at bounding box center [484, 265] width 191 height 35
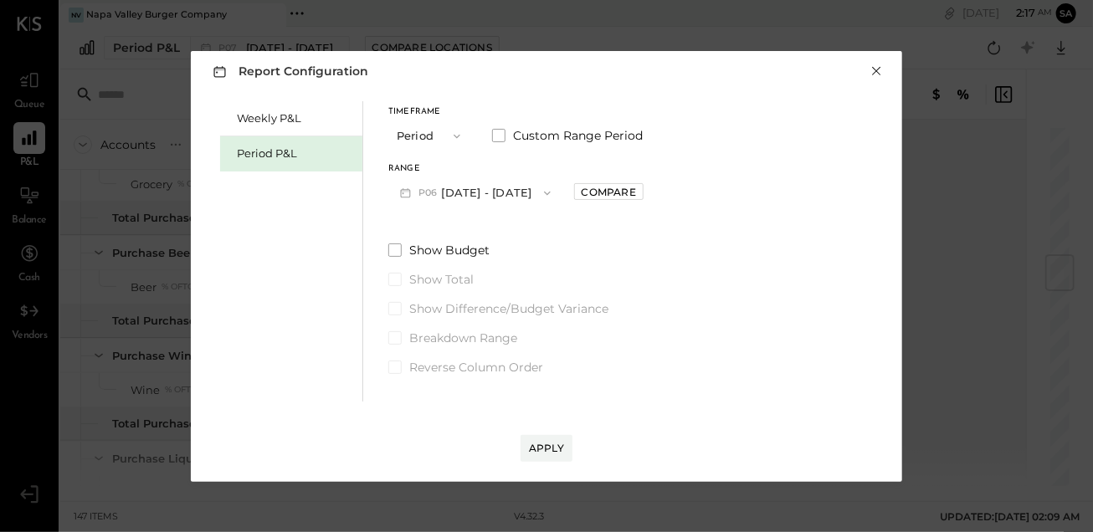
click at [879, 71] on button "×" at bounding box center [875, 71] width 15 height 17
